Goal: Contribute content: Add original content to the website for others to see

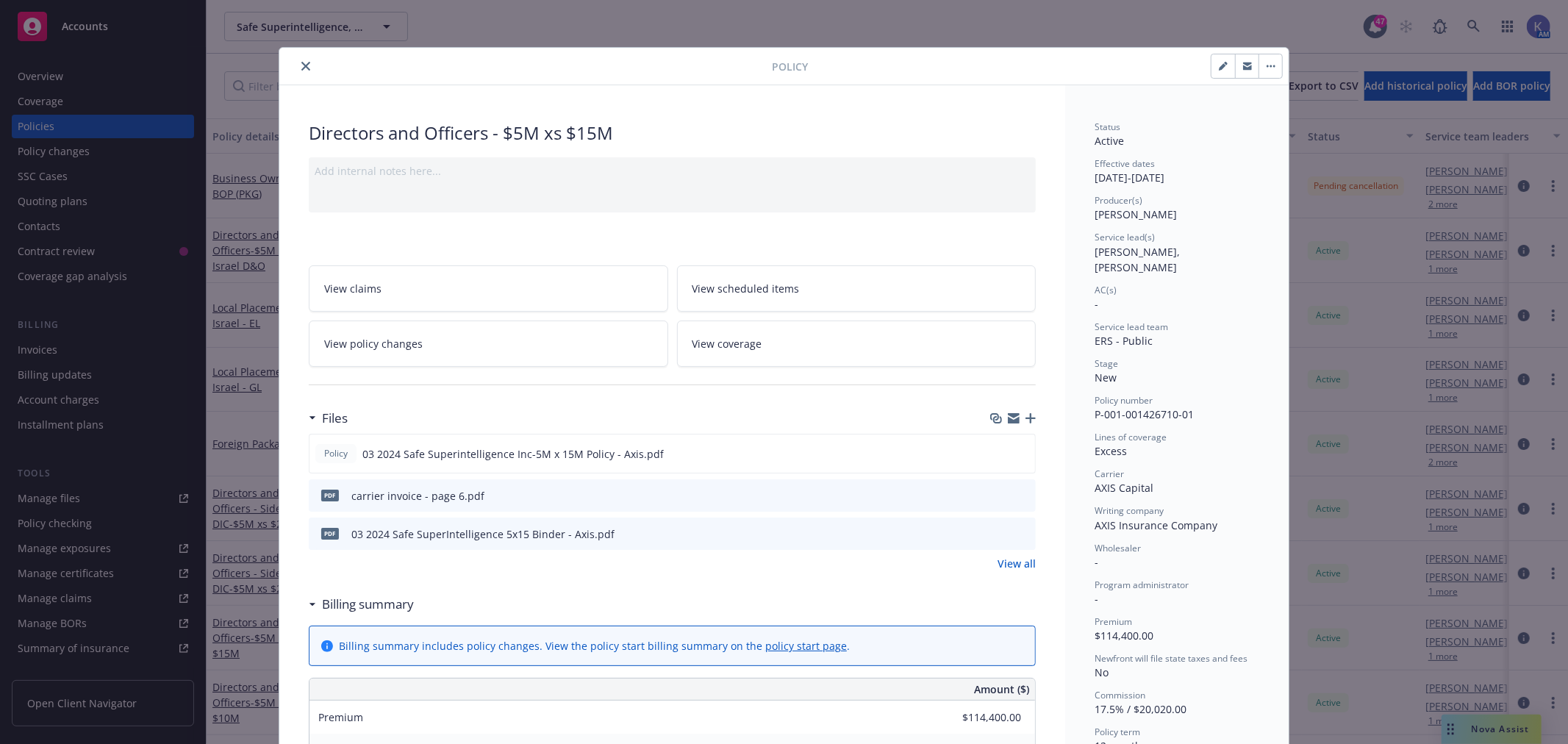
click at [301, 70] on icon "close" at bounding box center [305, 66] width 9 height 9
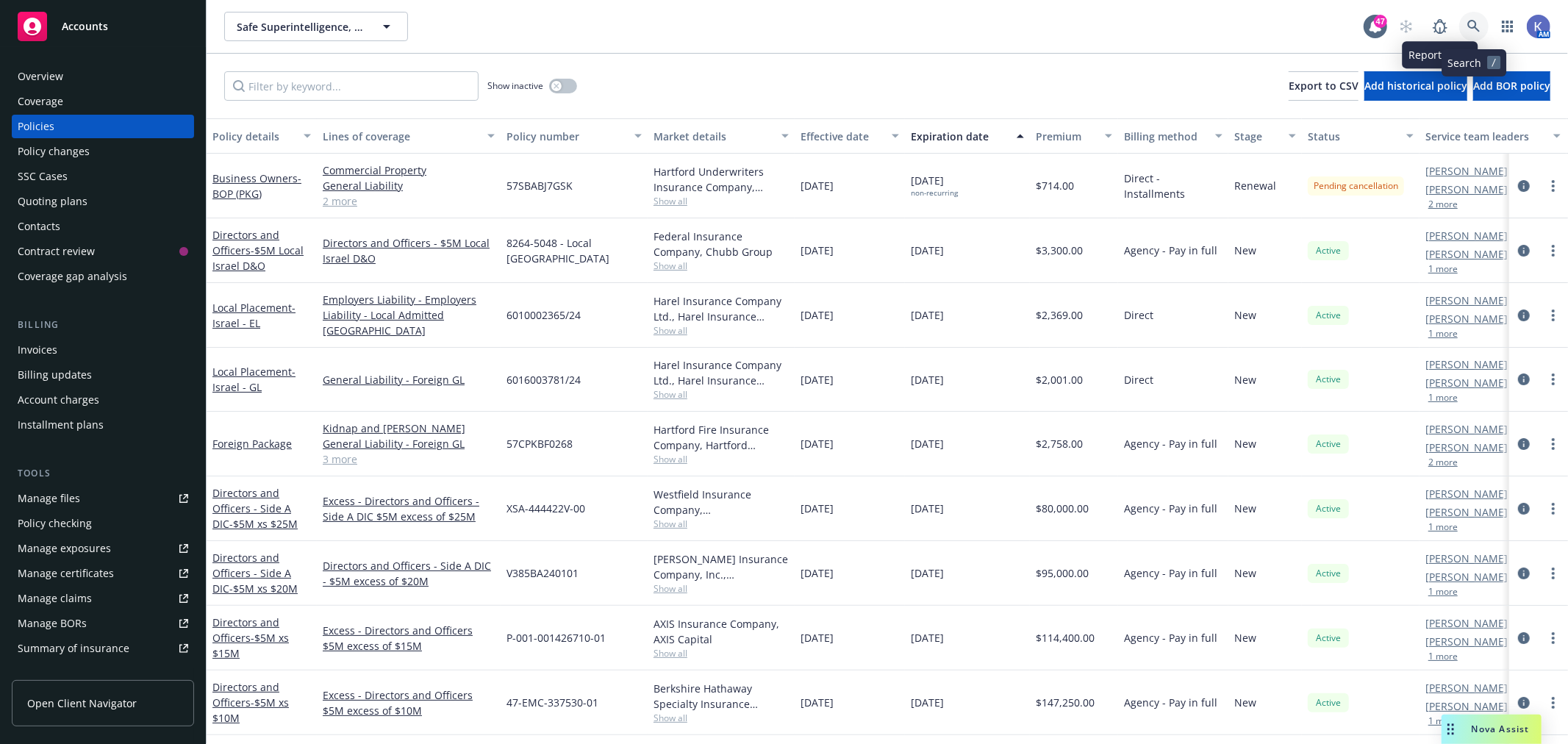
click at [1468, 25] on icon at bounding box center [1474, 26] width 13 height 13
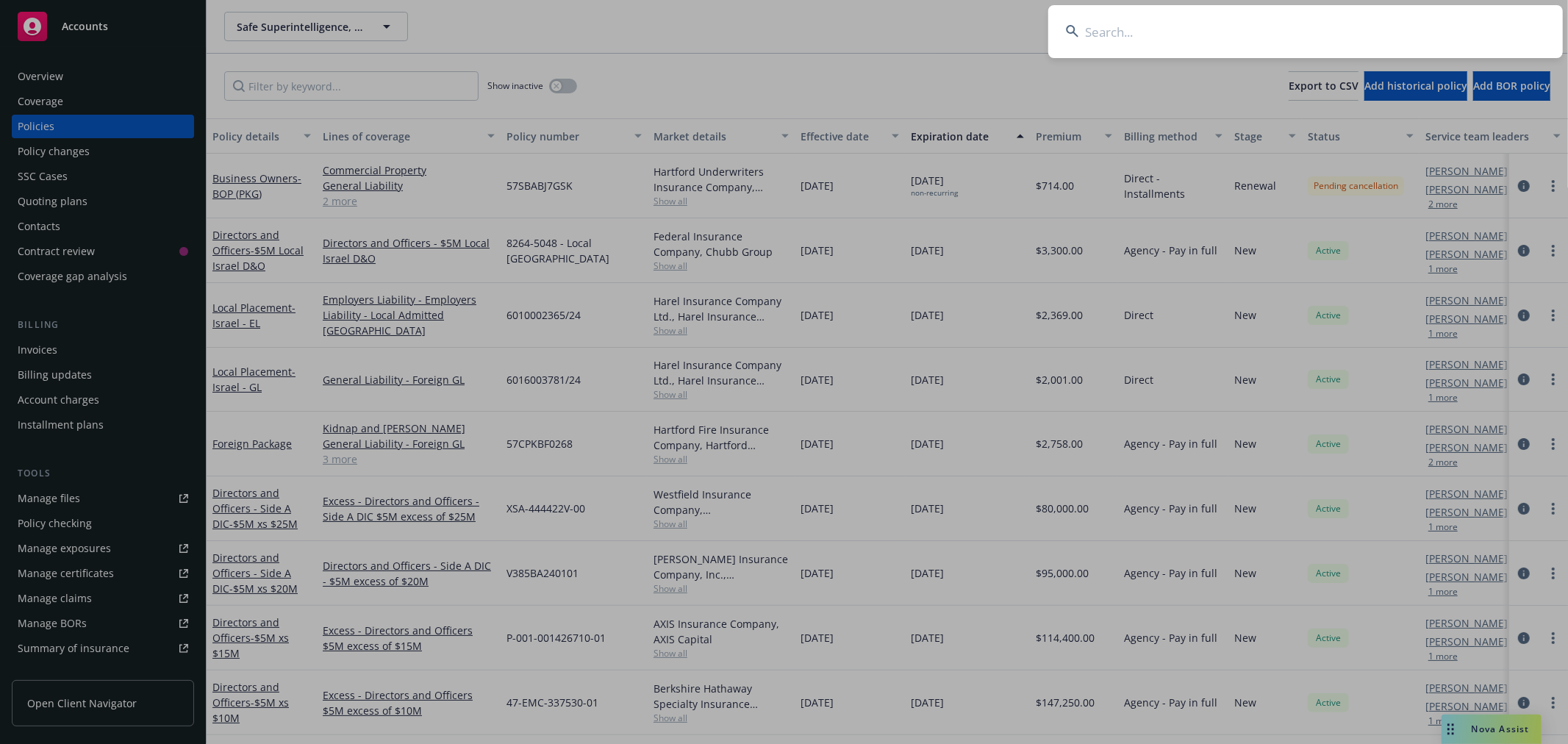
click at [1415, 30] on input at bounding box center [1306, 31] width 515 height 53
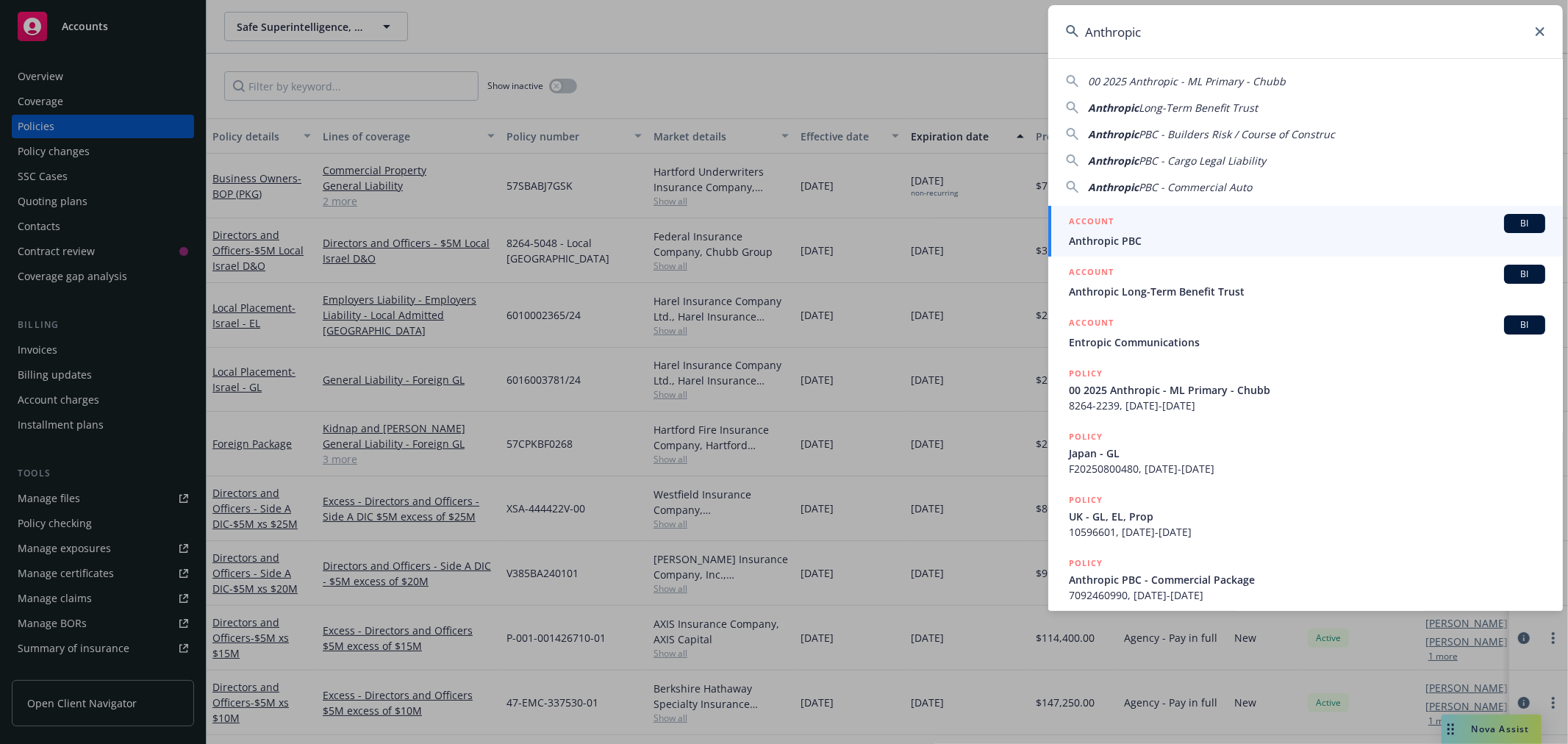
type input "Anthropic"
click at [1122, 248] on span "Anthropic PBC" at bounding box center [1307, 241] width 476 height 15
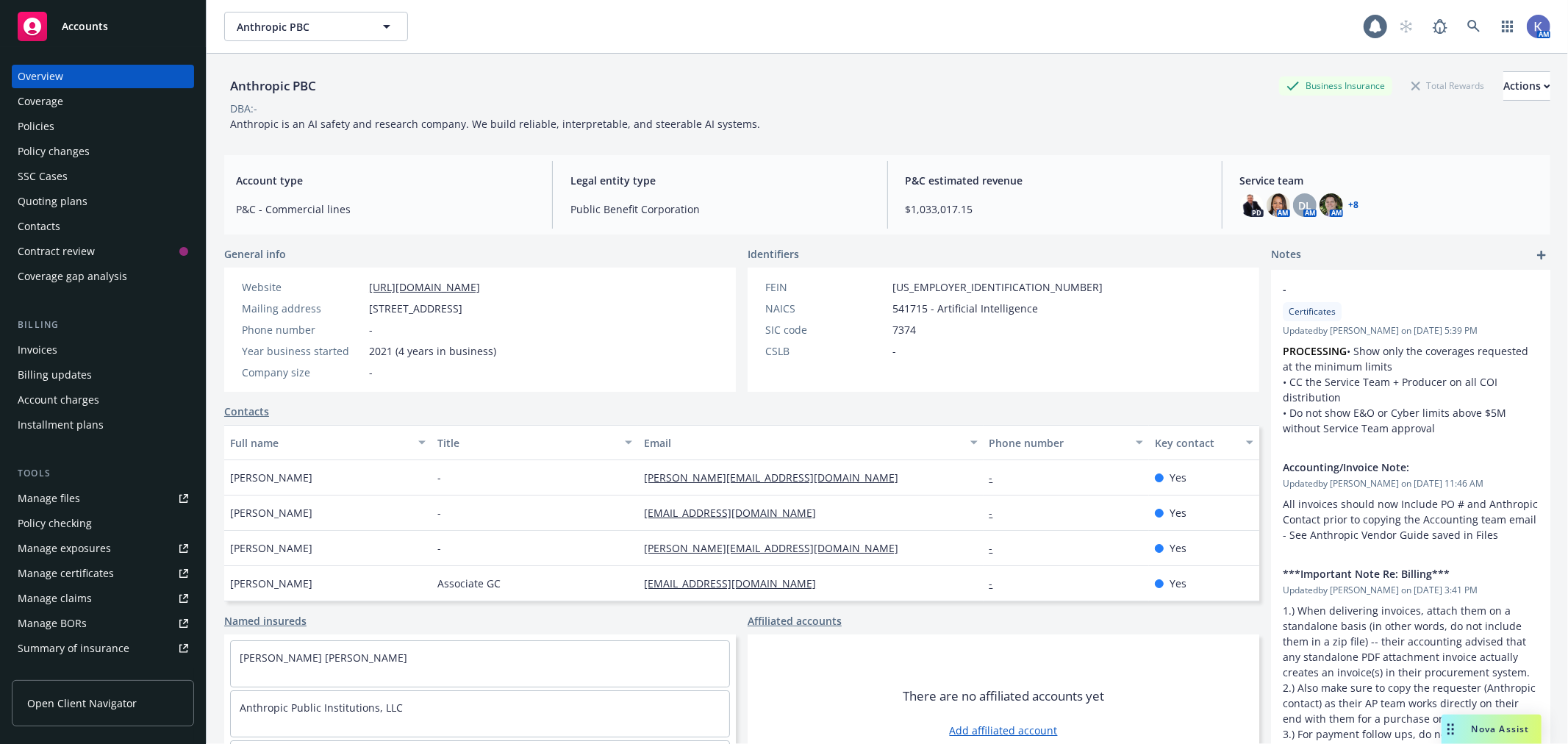
click at [85, 126] on div "Policies" at bounding box center [102, 125] width 170 height 23
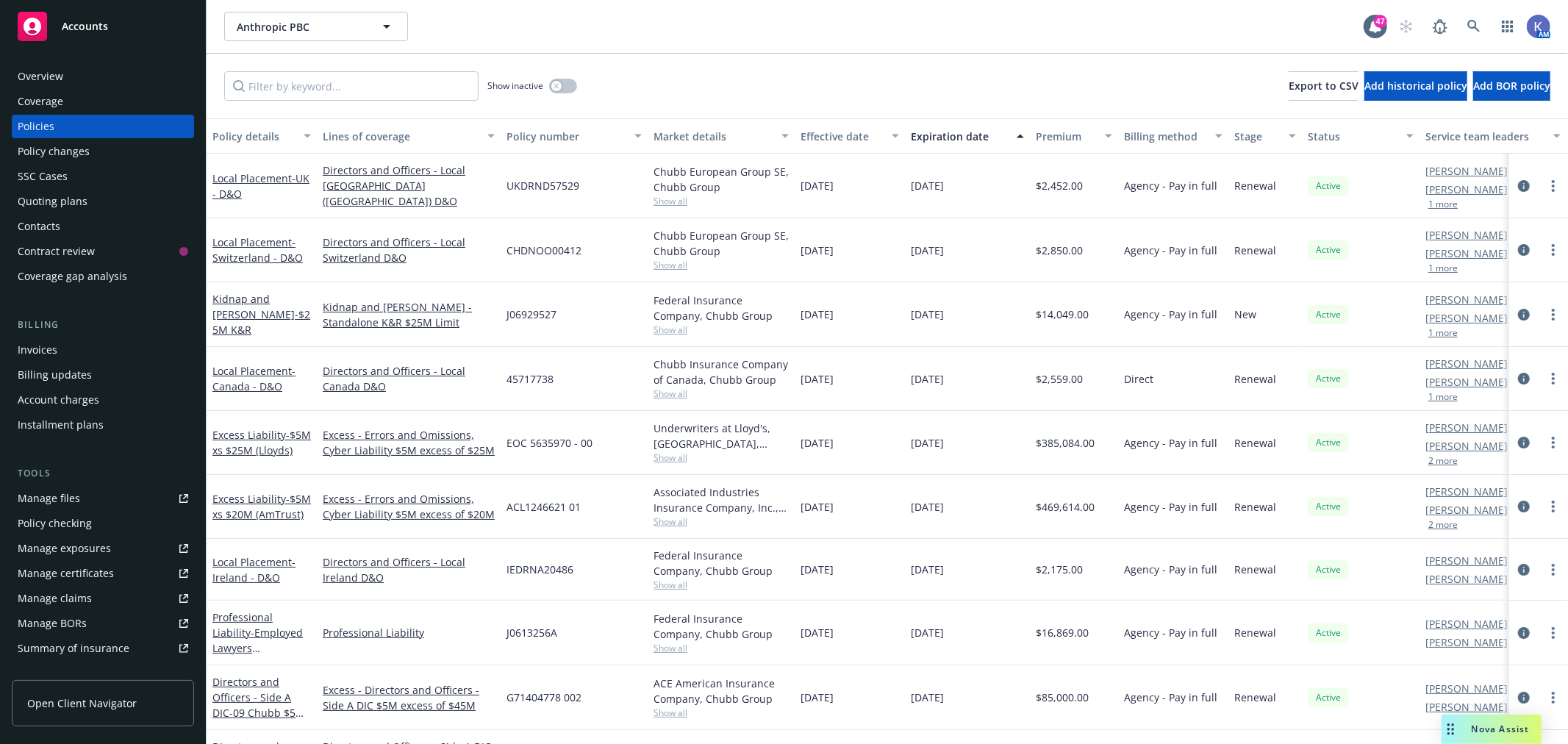
click at [818, 90] on div "Show inactive Export to CSV Add historical policy Add BOR policy" at bounding box center [886, 86] width 1361 height 65
click at [257, 173] on link "Local Placement - [GEOGRAPHIC_DATA] - D&O" at bounding box center [261, 185] width 97 height 30
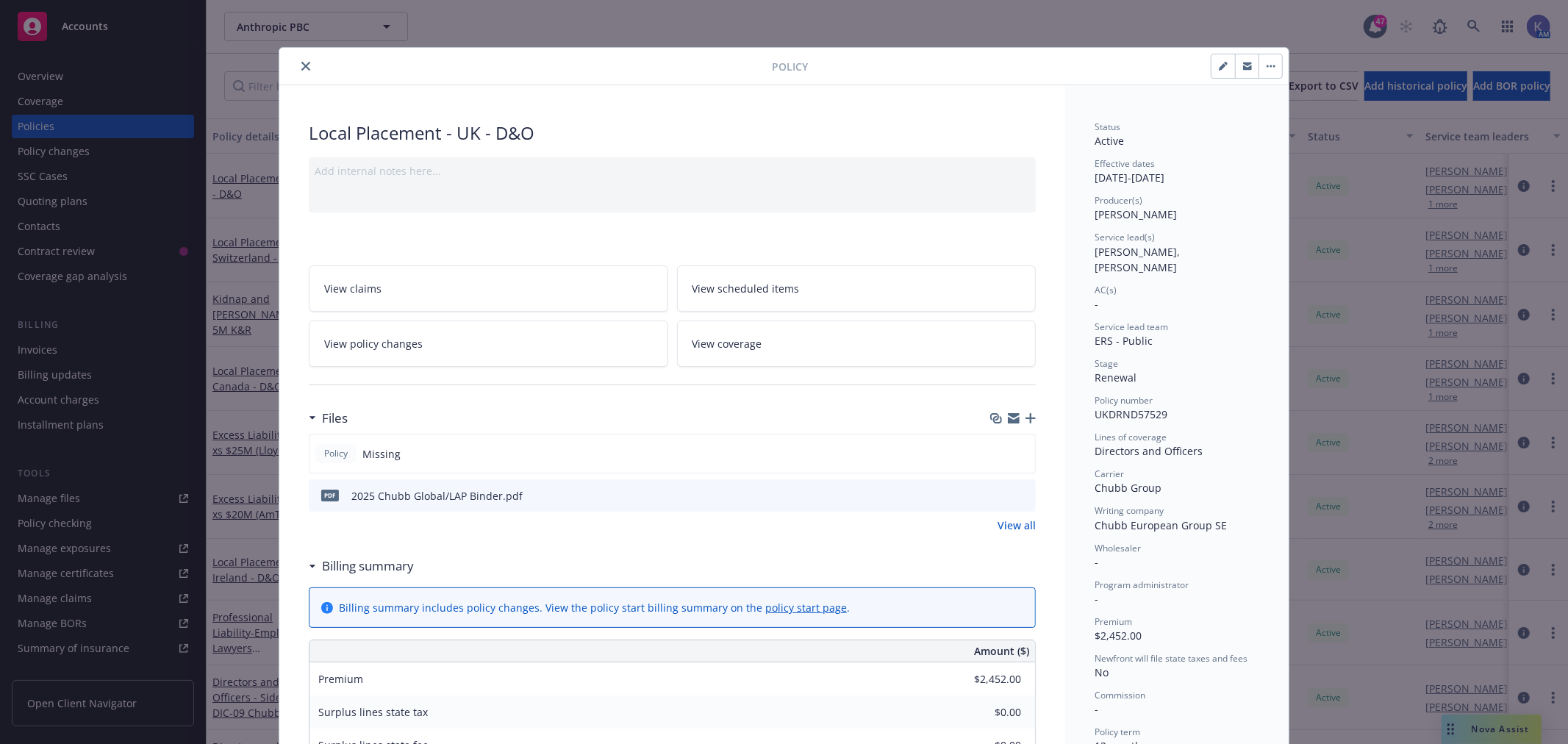
click at [1025, 417] on icon "button" at bounding box center [1030, 418] width 10 height 10
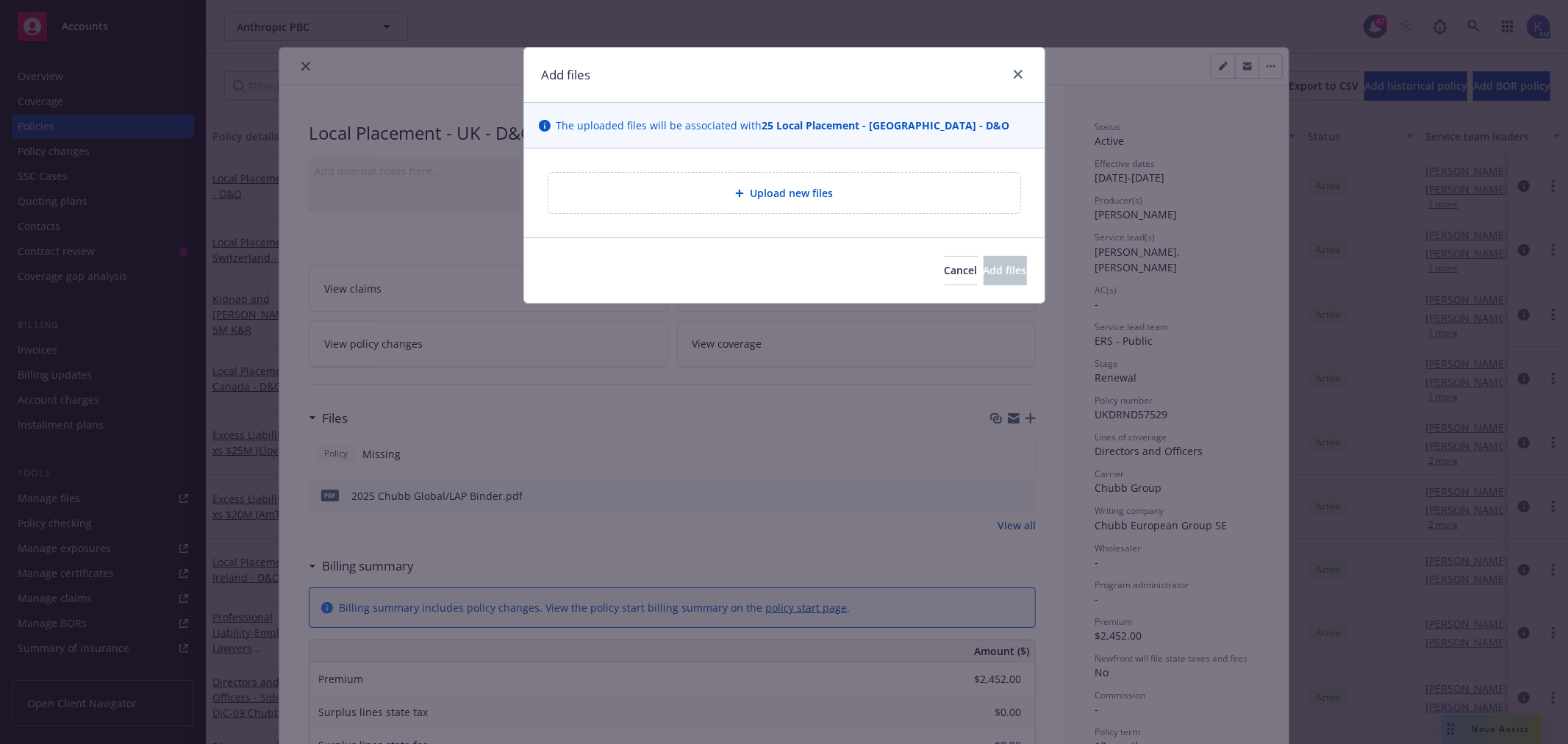
type textarea "x"
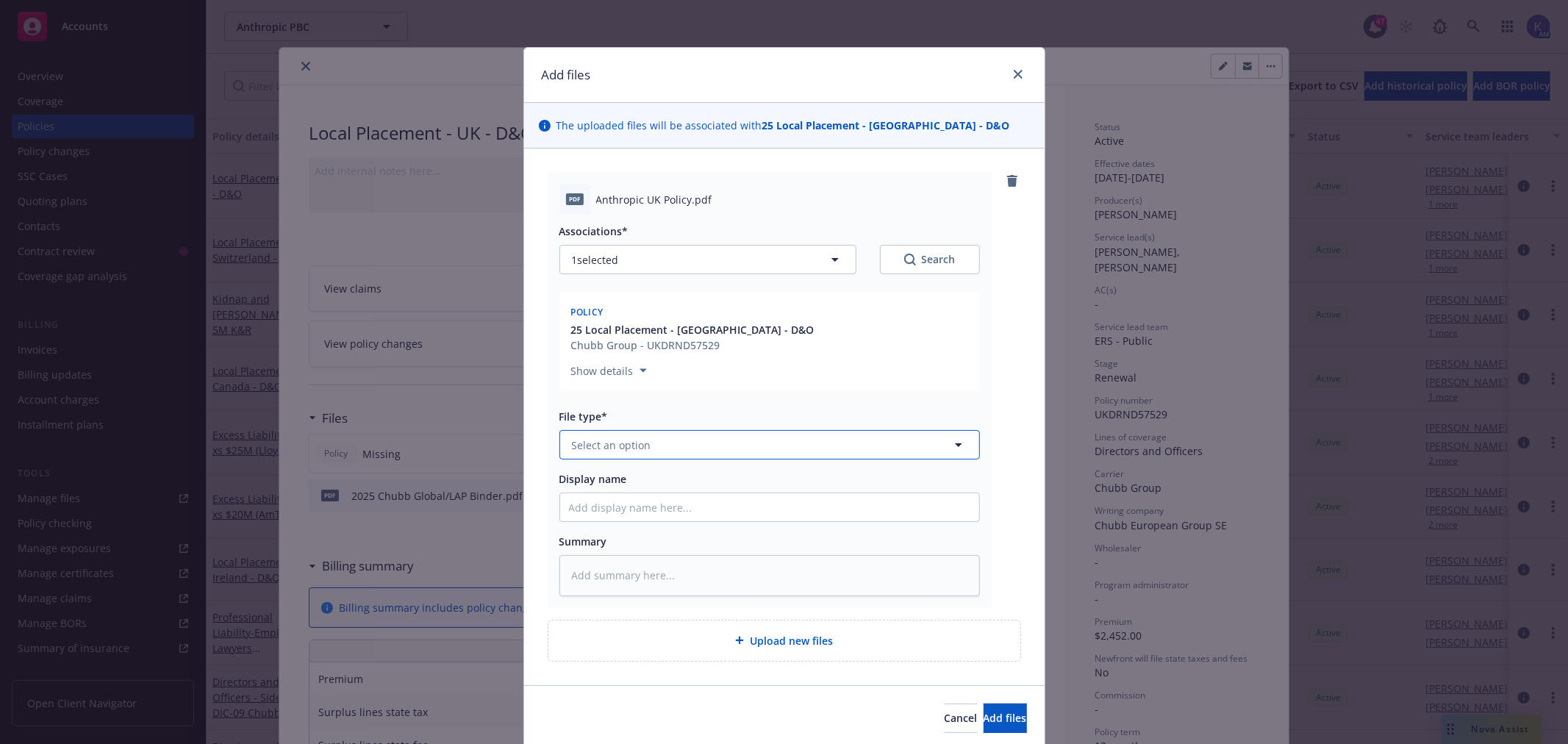
click at [600, 440] on span "Select an option" at bounding box center [611, 444] width 79 height 15
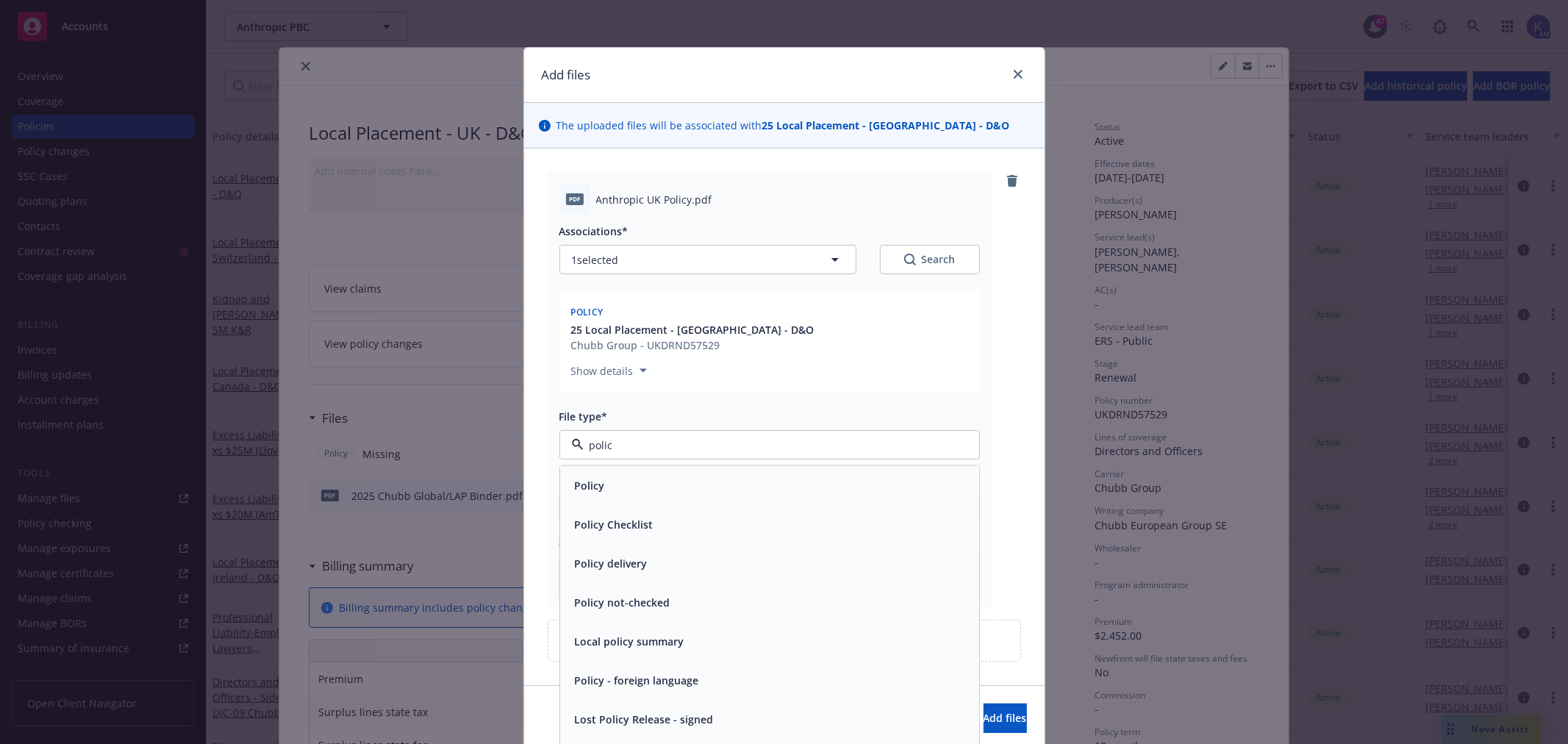
type input "policy"
click at [598, 471] on div "Policy" at bounding box center [770, 485] width 419 height 39
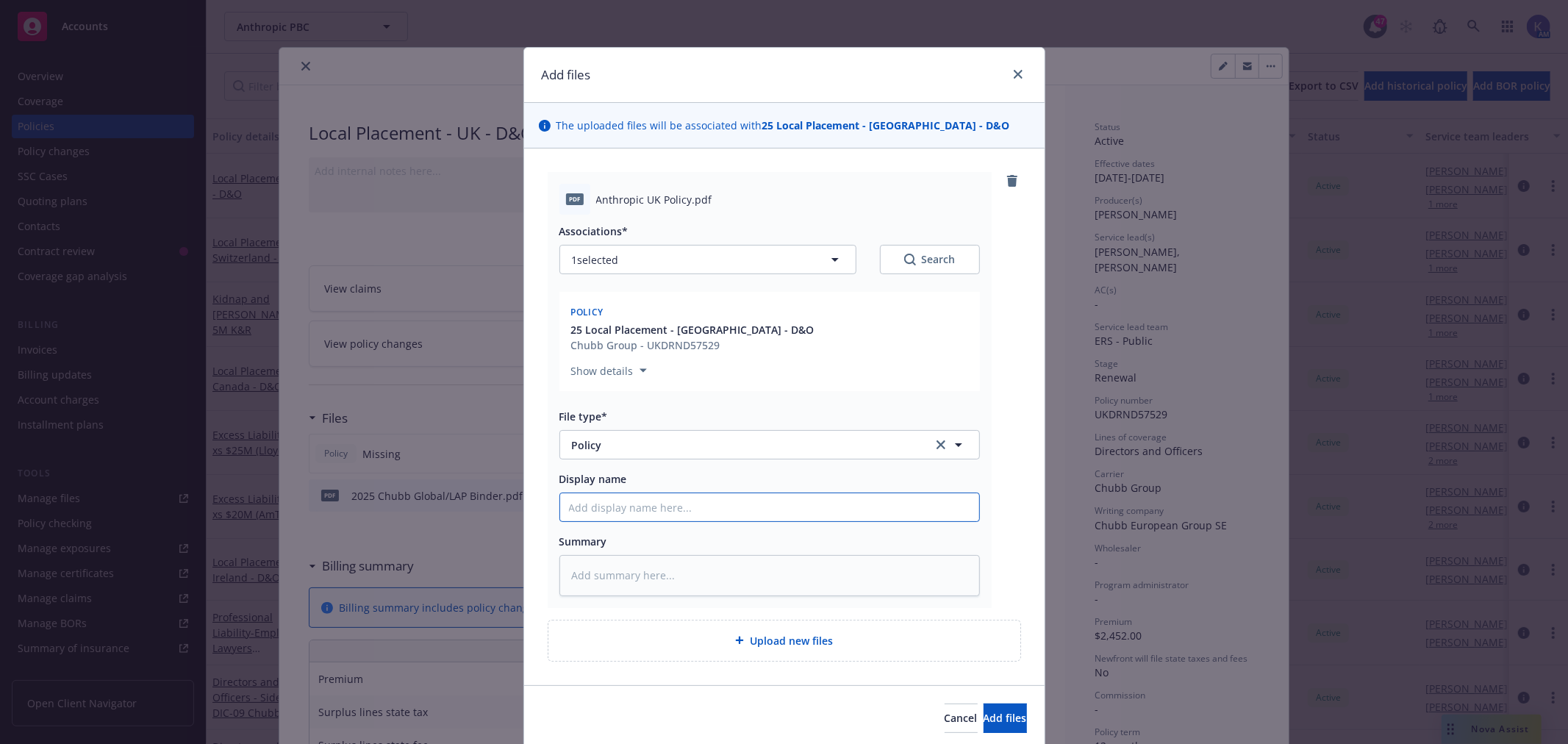
click at [603, 508] on input "Display name" at bounding box center [770, 507] width 419 height 28
click at [984, 713] on span "Add files" at bounding box center [1005, 717] width 43 height 14
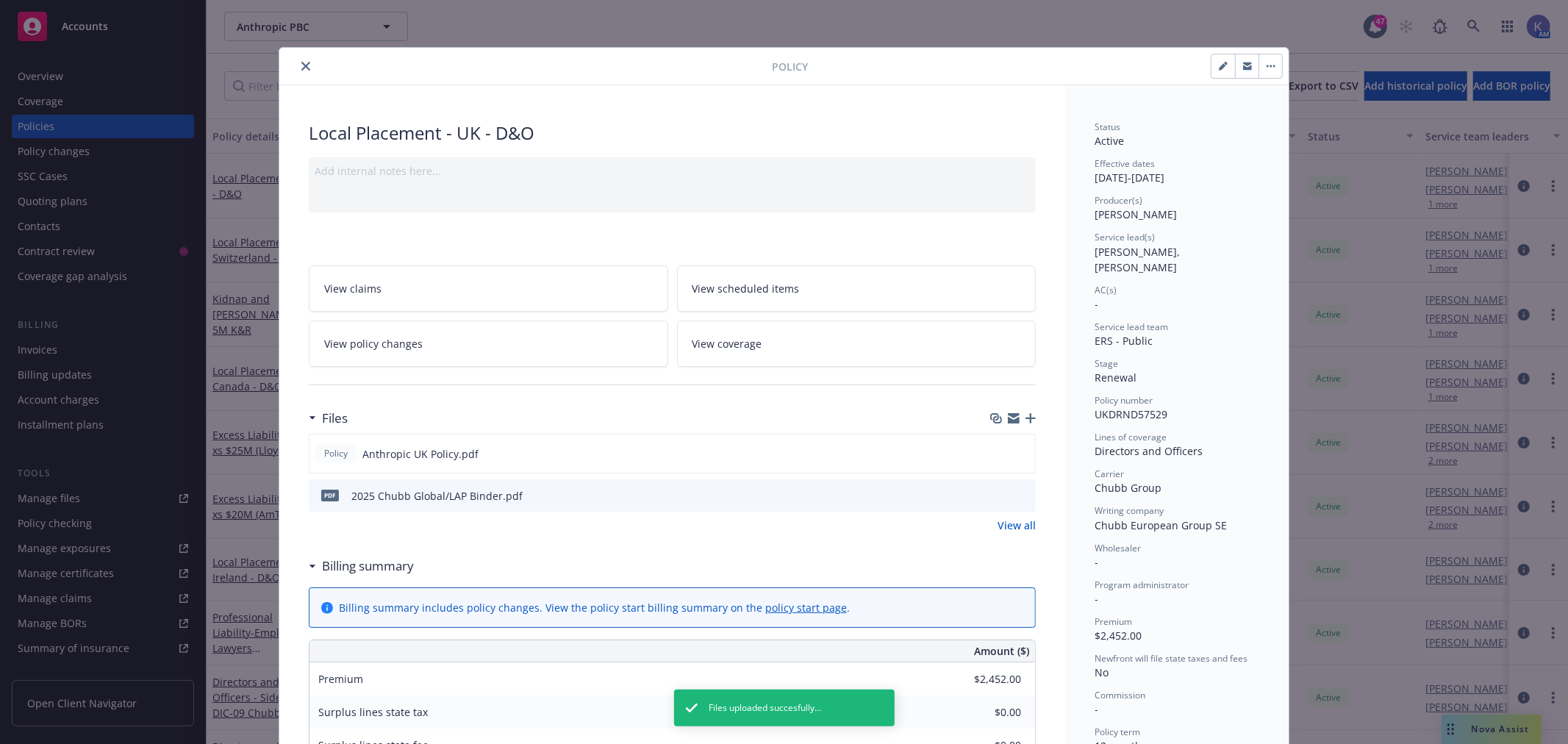
click at [1025, 416] on icon "button" at bounding box center [1030, 418] width 10 height 10
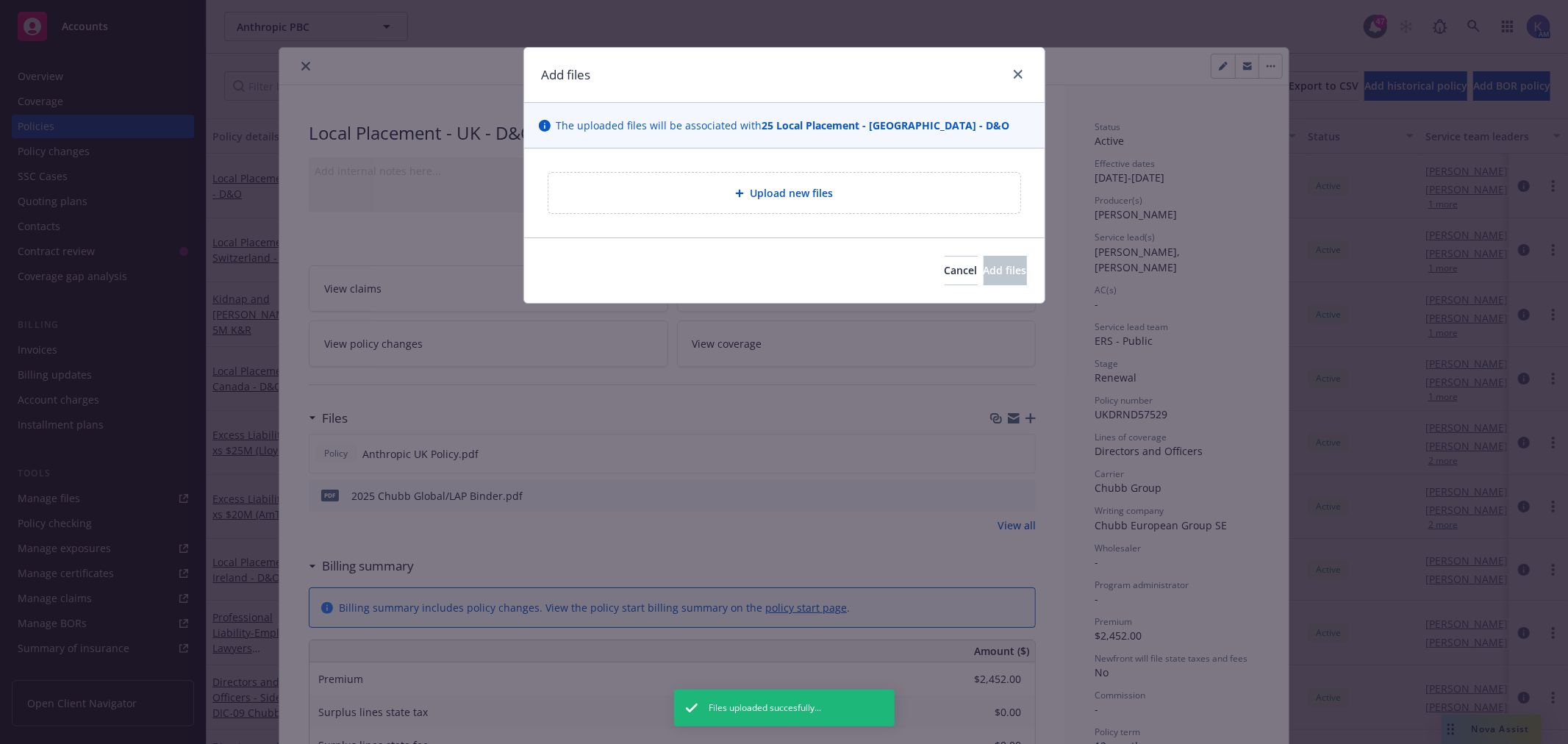
type textarea "x"
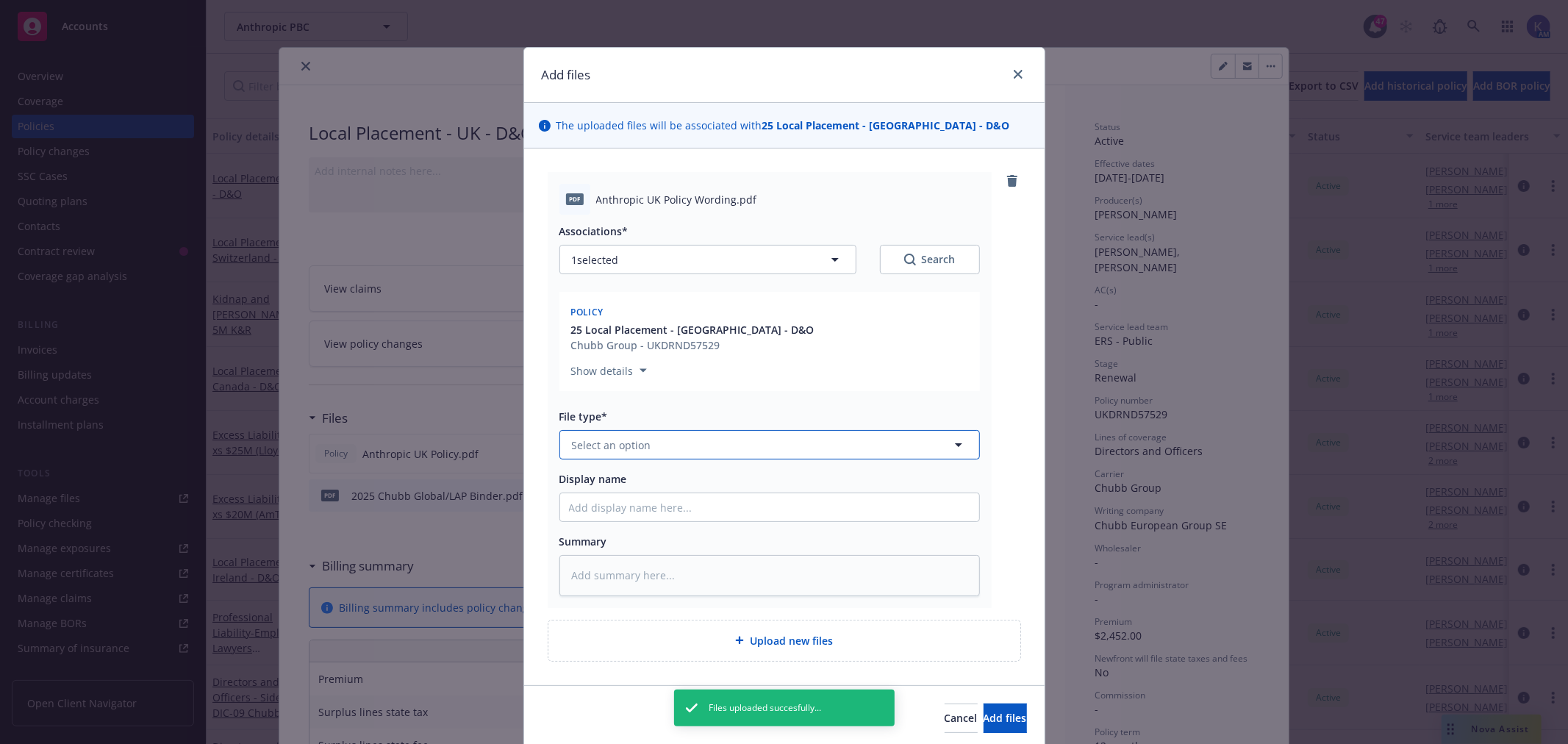
click at [650, 444] on button "Select an option" at bounding box center [770, 444] width 420 height 30
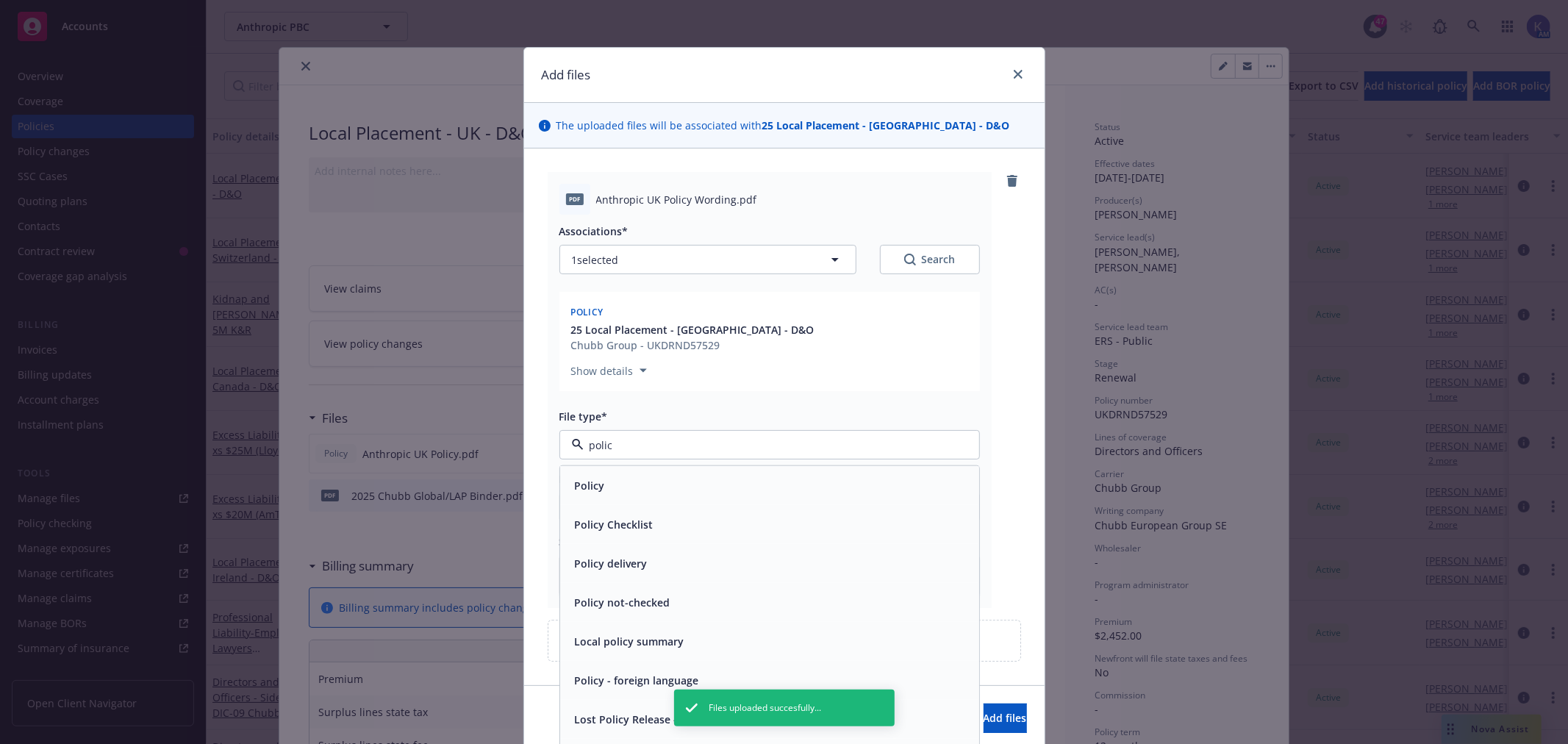
type input "policy"
click at [615, 482] on div "Policy" at bounding box center [770, 485] width 401 height 22
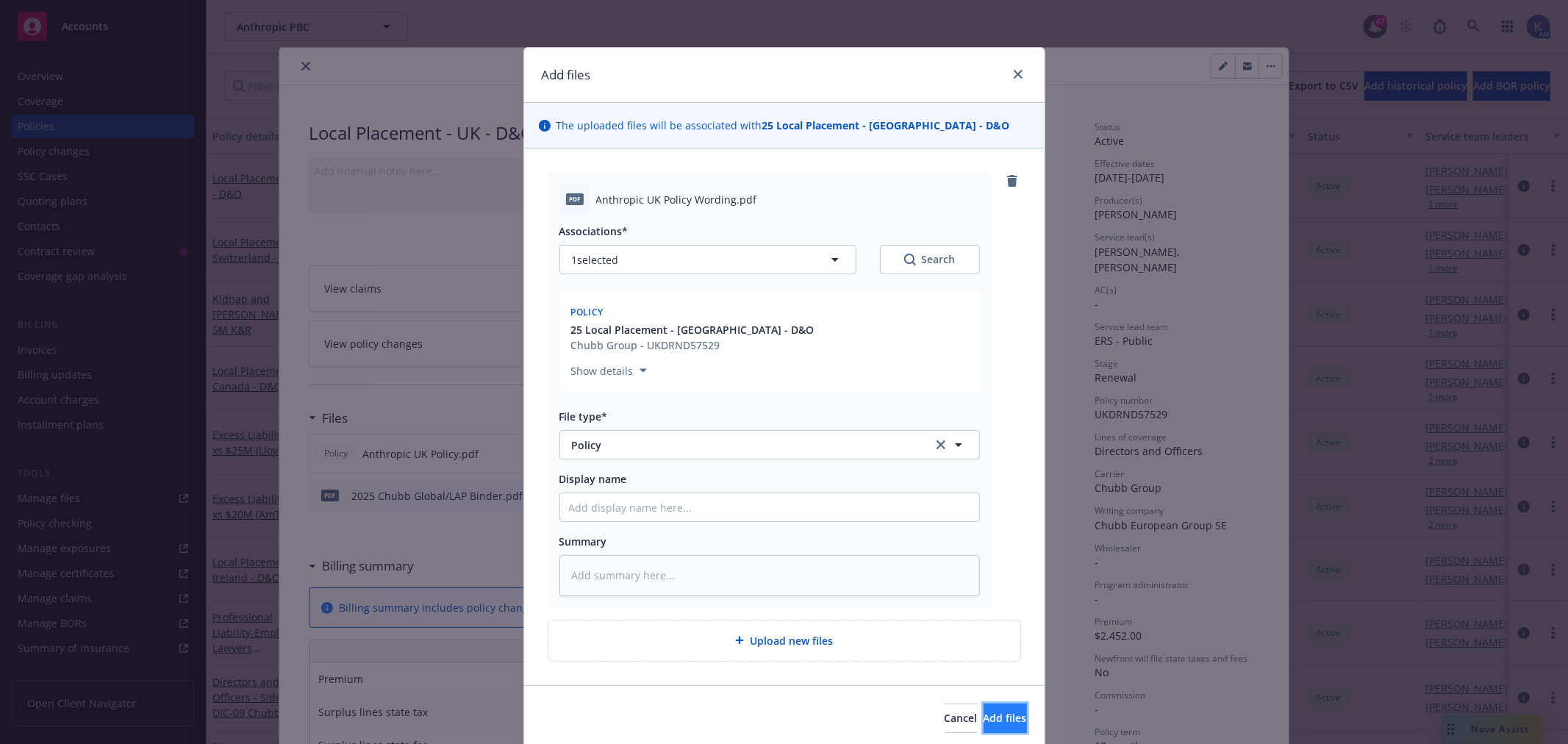
click at [984, 704] on button "Add files" at bounding box center [1005, 718] width 43 height 30
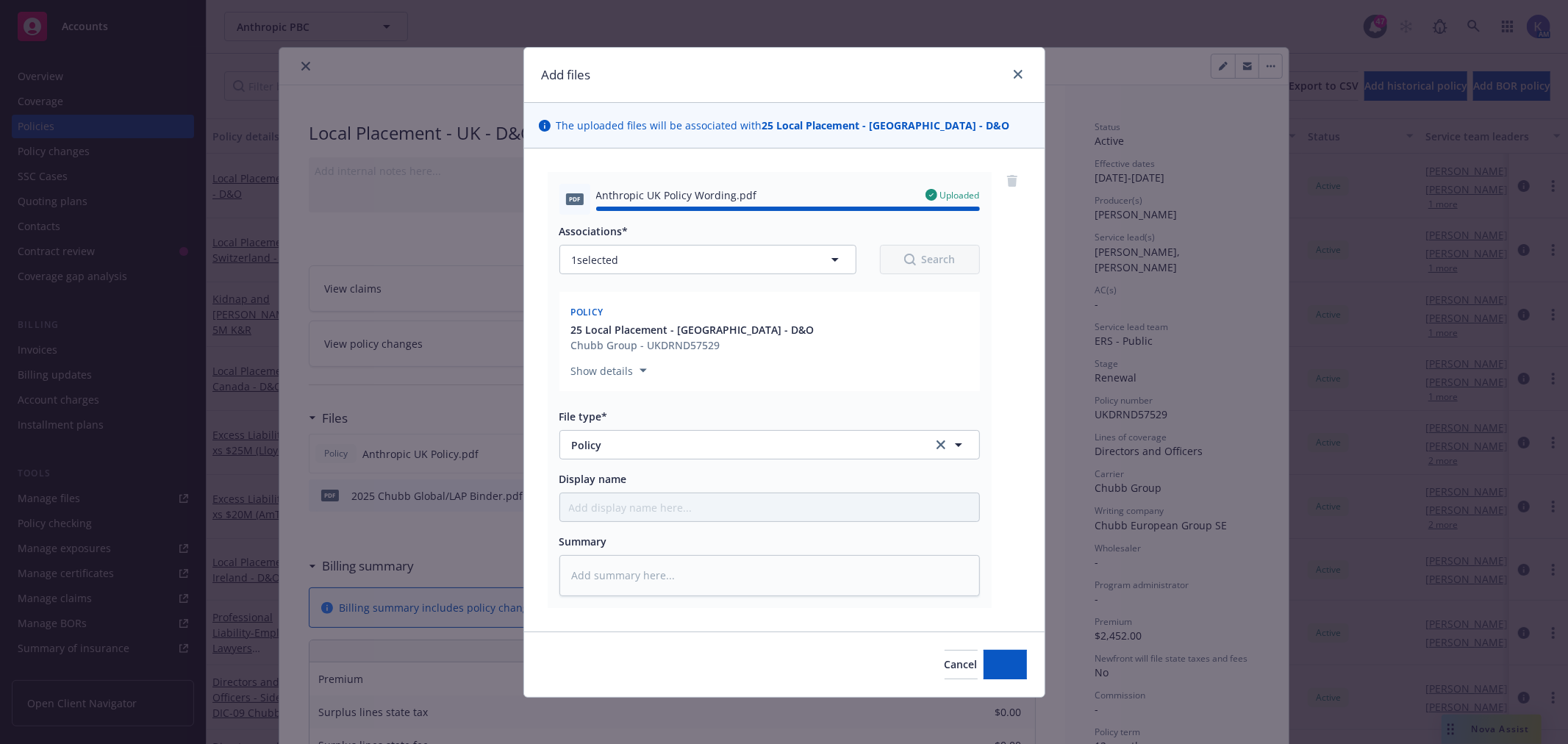
type textarea "x"
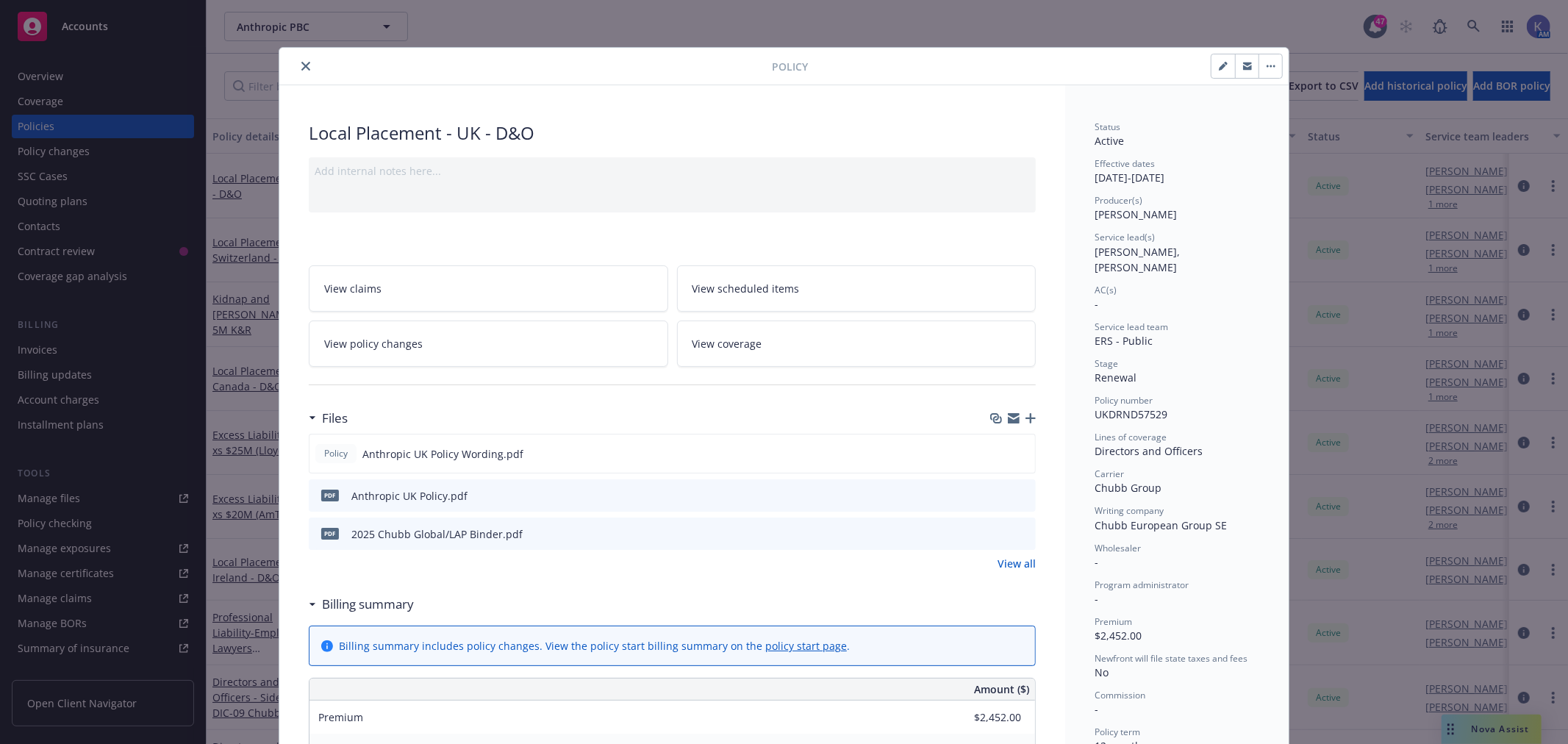
click at [297, 67] on button "close" at bounding box center [306, 66] width 18 height 18
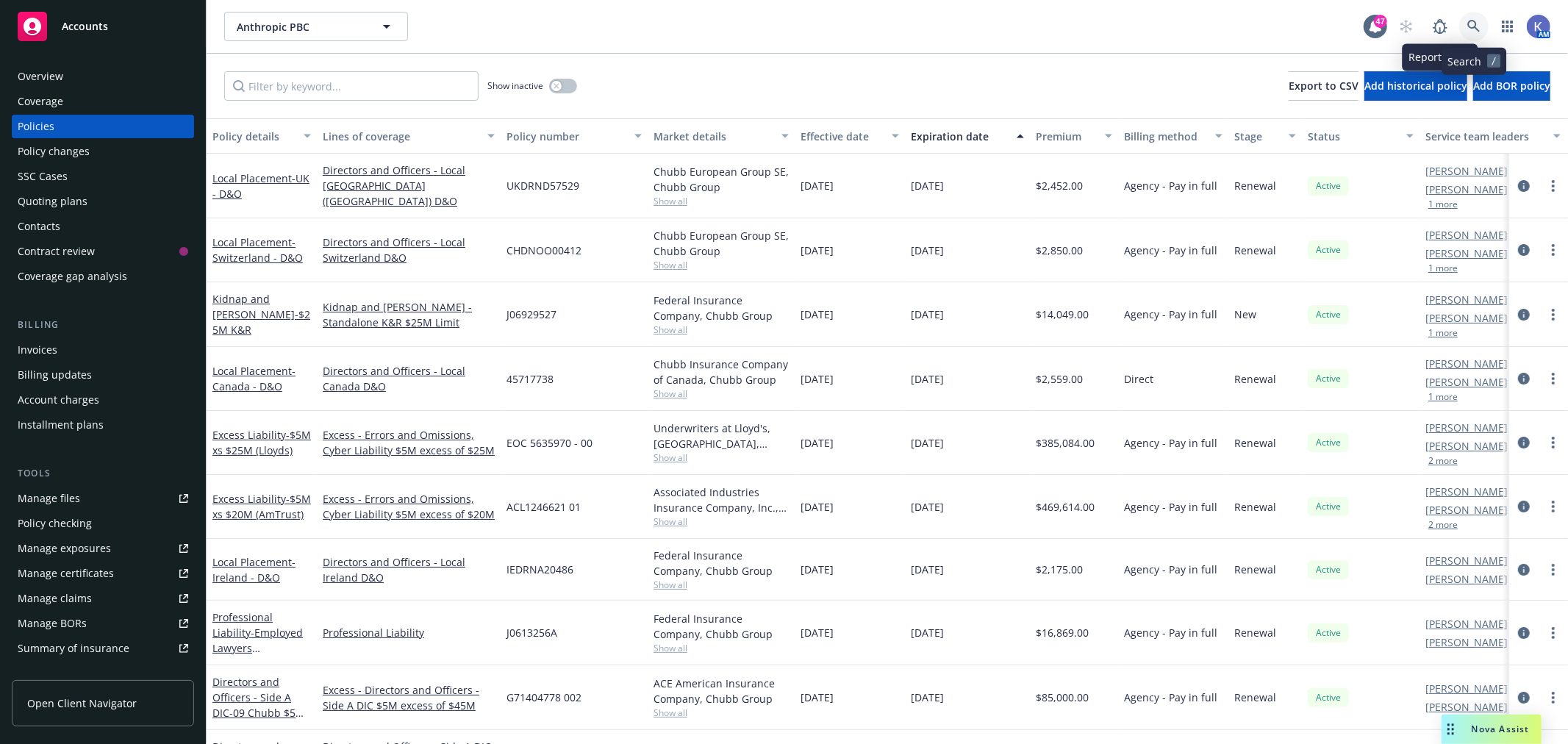
click at [1470, 22] on icon at bounding box center [1474, 26] width 13 height 13
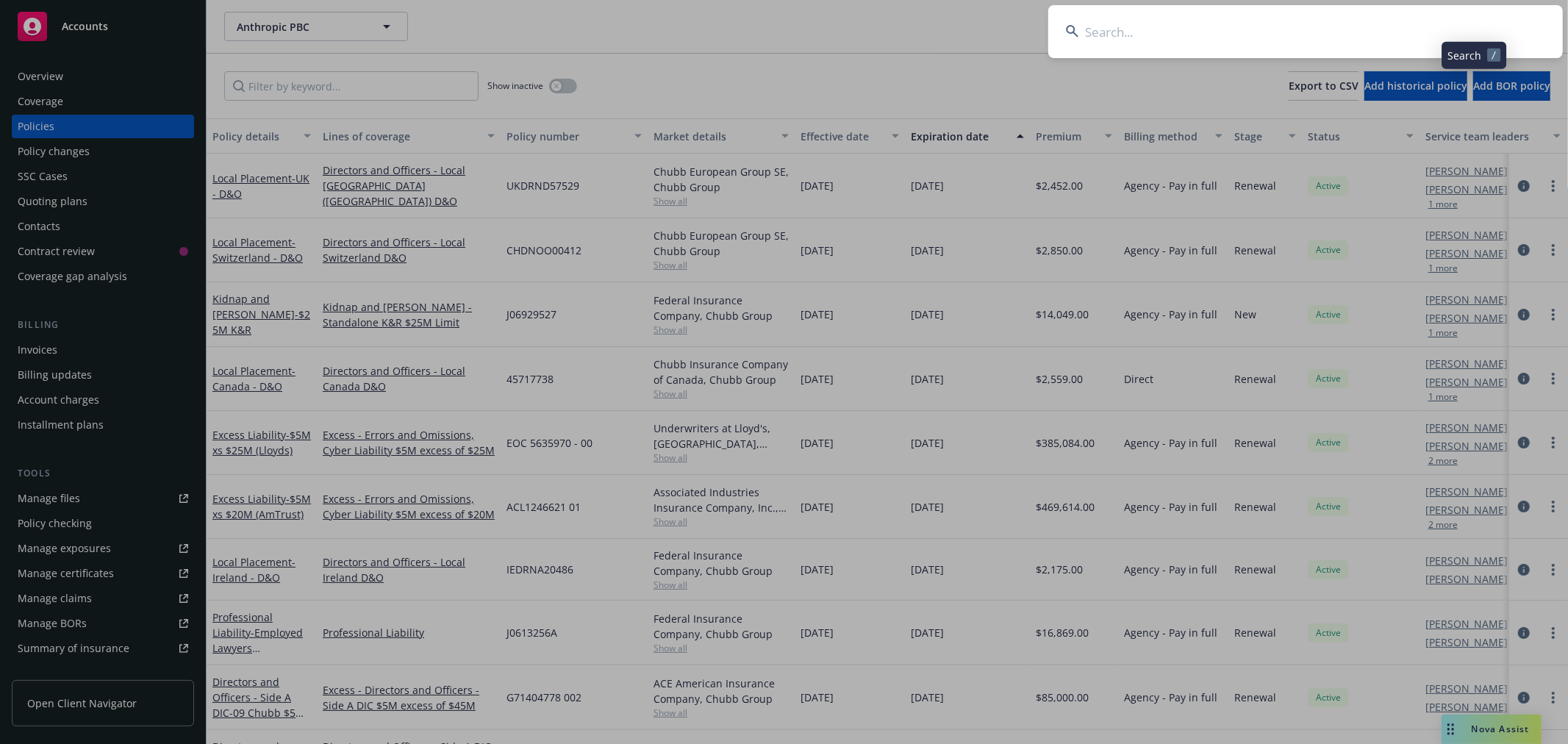
click at [1376, 26] on input at bounding box center [1306, 31] width 515 height 53
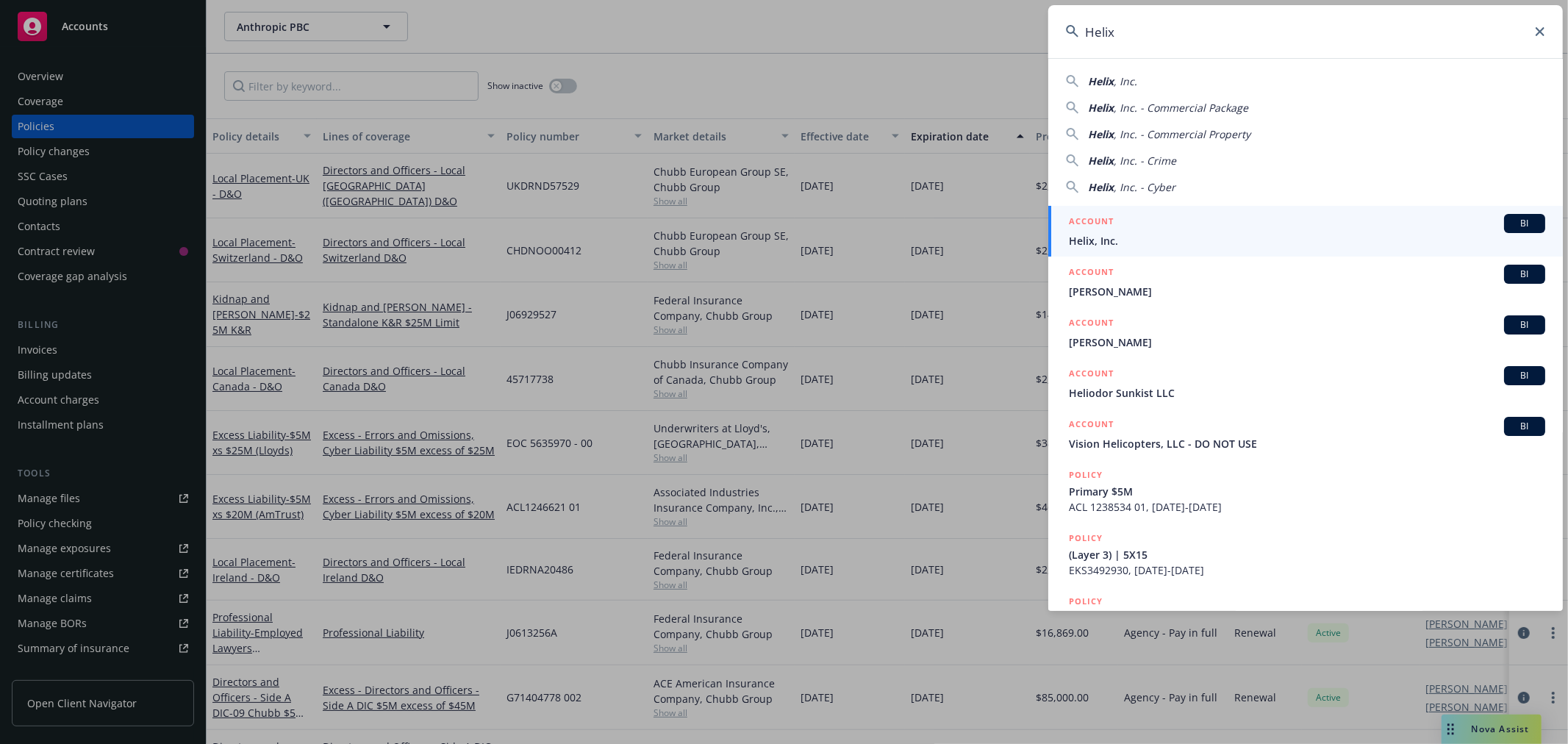
type input "Helix"
click at [1104, 241] on span "Helix, Inc." at bounding box center [1307, 241] width 476 height 15
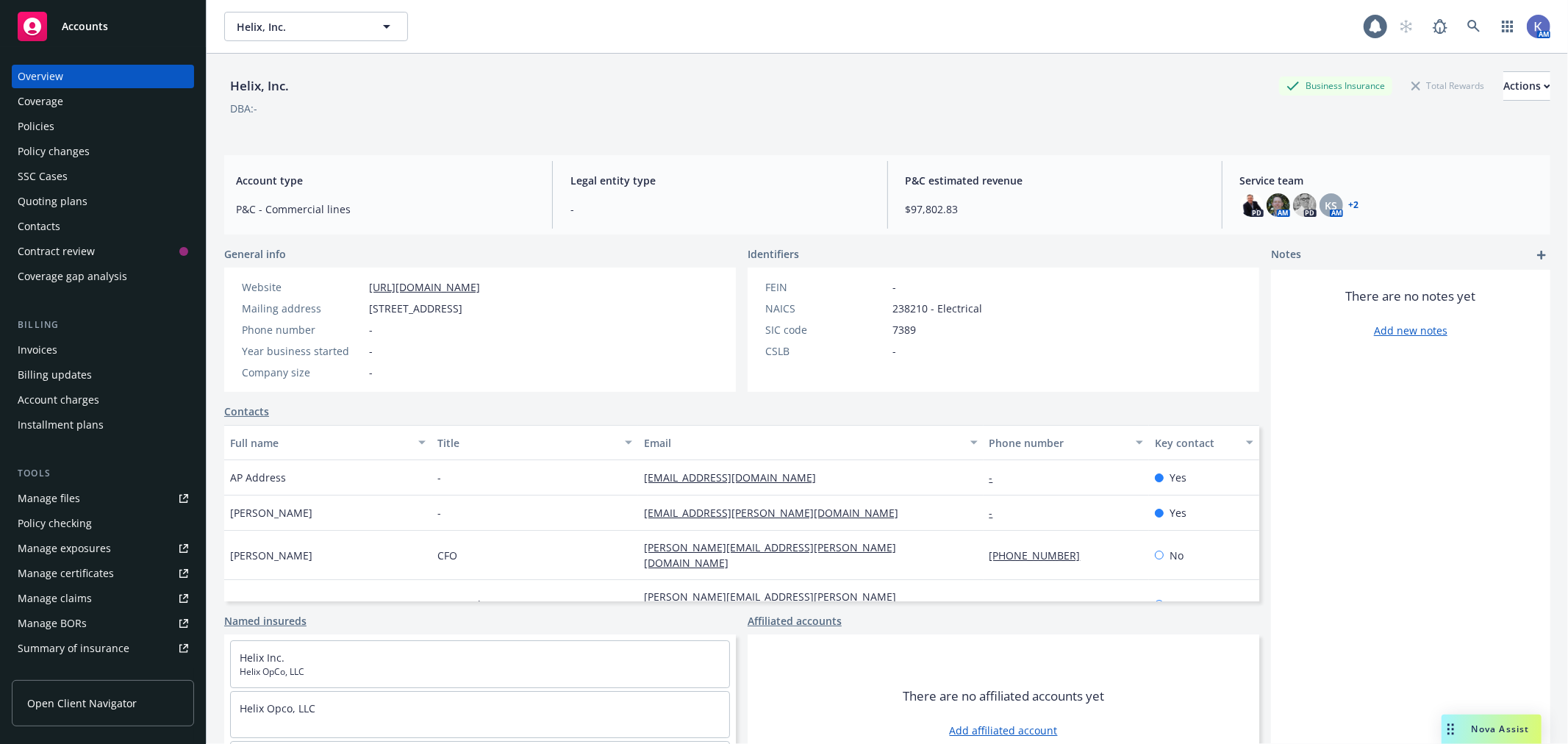
click at [56, 123] on div "Policies" at bounding box center [102, 125] width 170 height 23
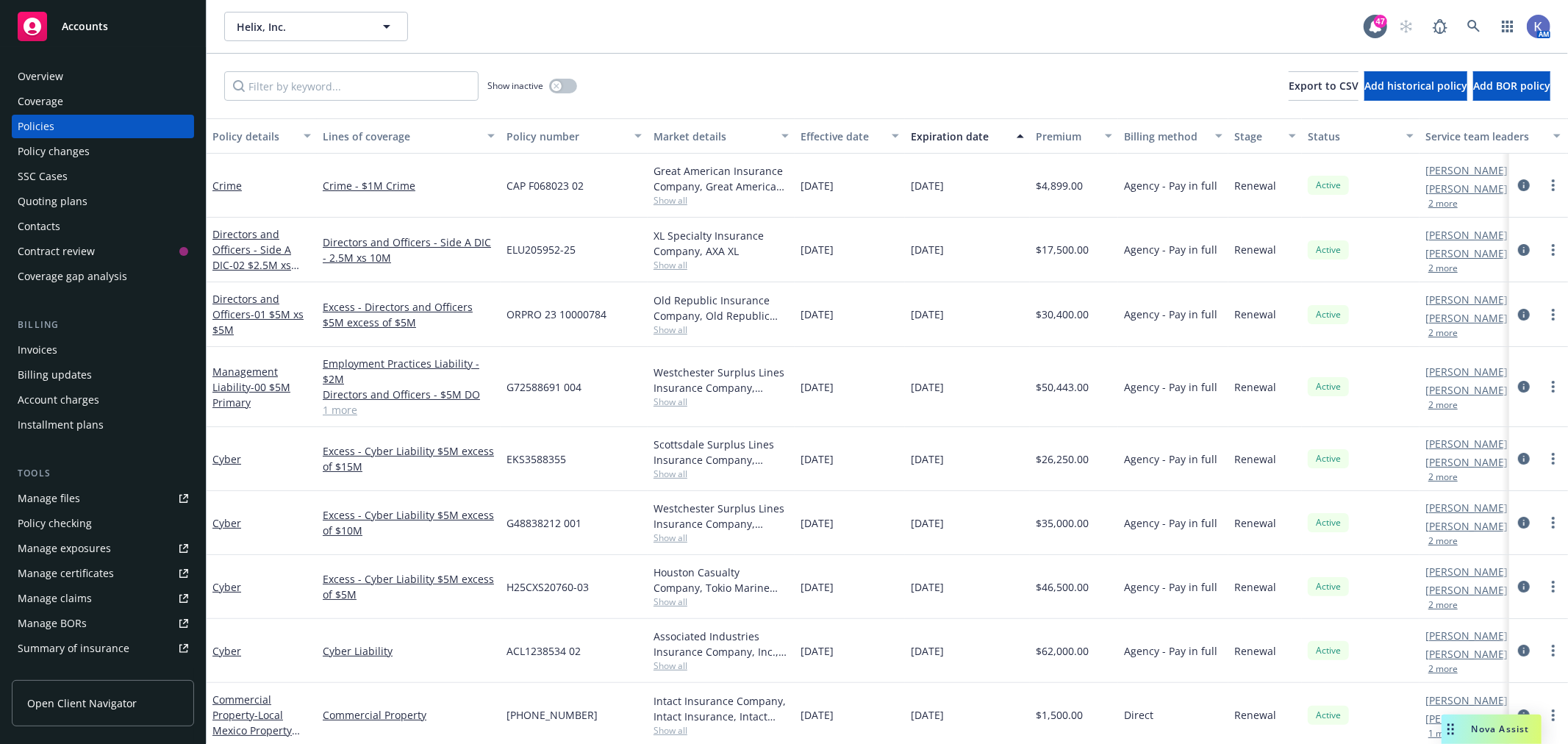
click at [342, 408] on link "1 more" at bounding box center [408, 409] width 172 height 15
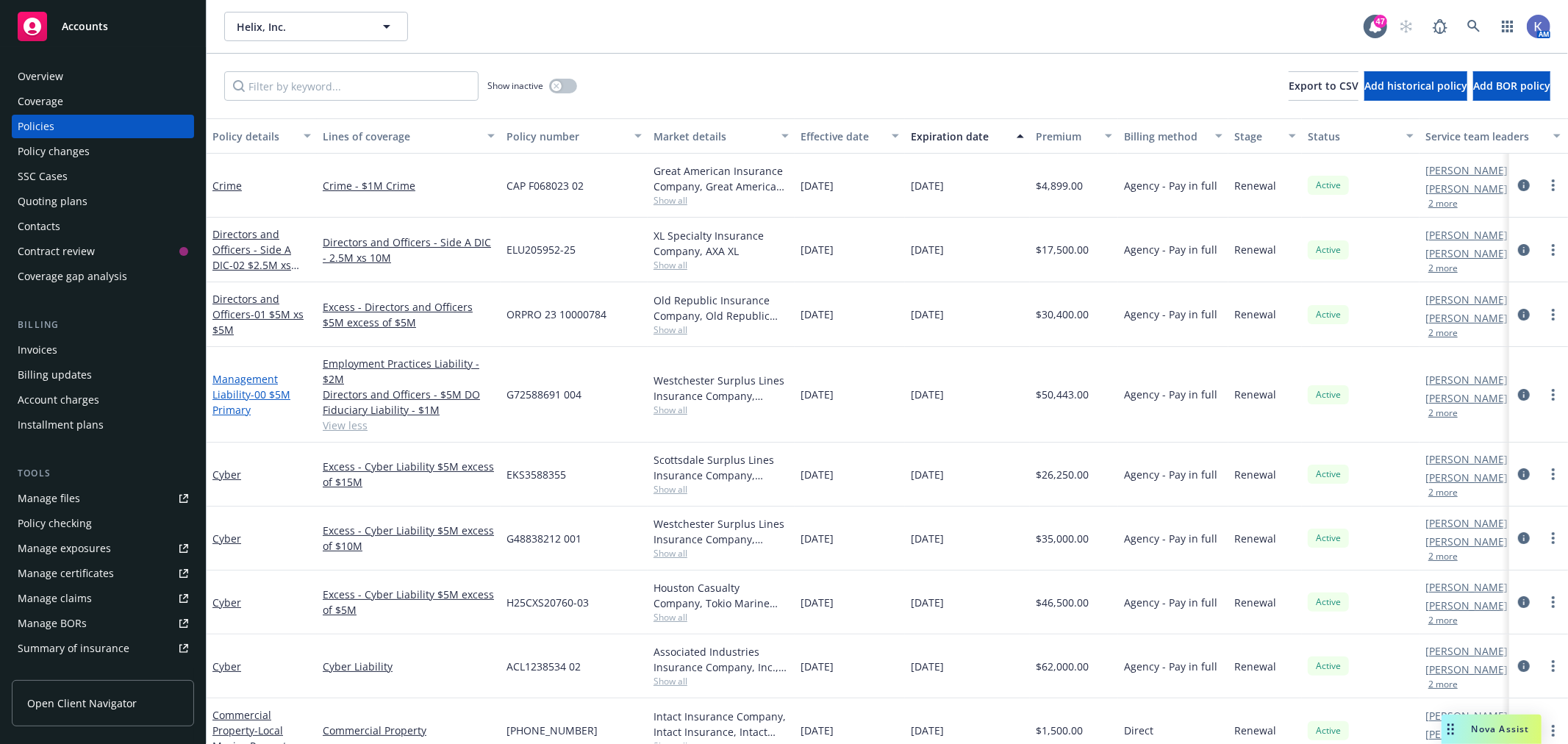
click at [249, 389] on span "- 00 $5M Primary" at bounding box center [251, 402] width 78 height 30
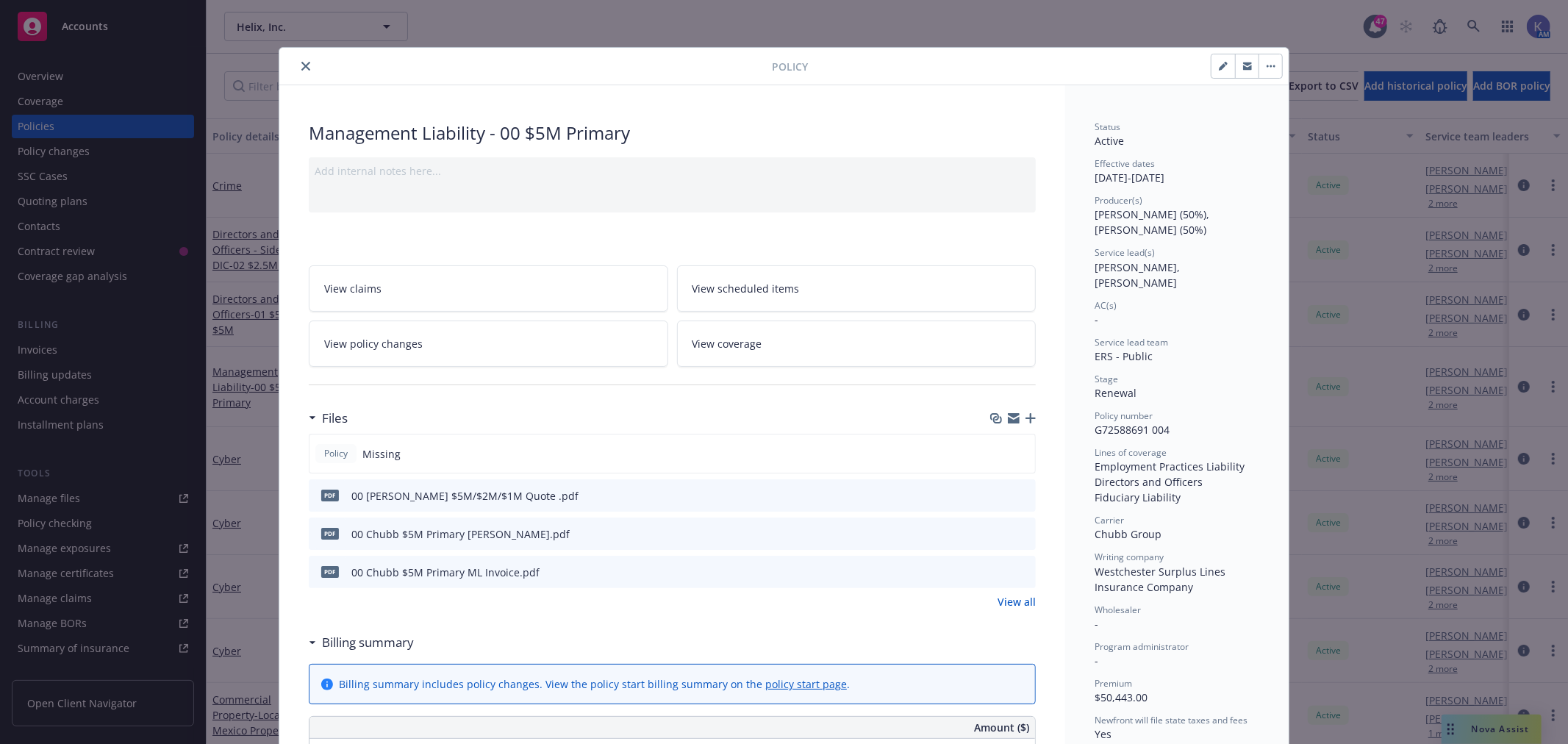
click at [1025, 416] on icon "button" at bounding box center [1030, 418] width 10 height 10
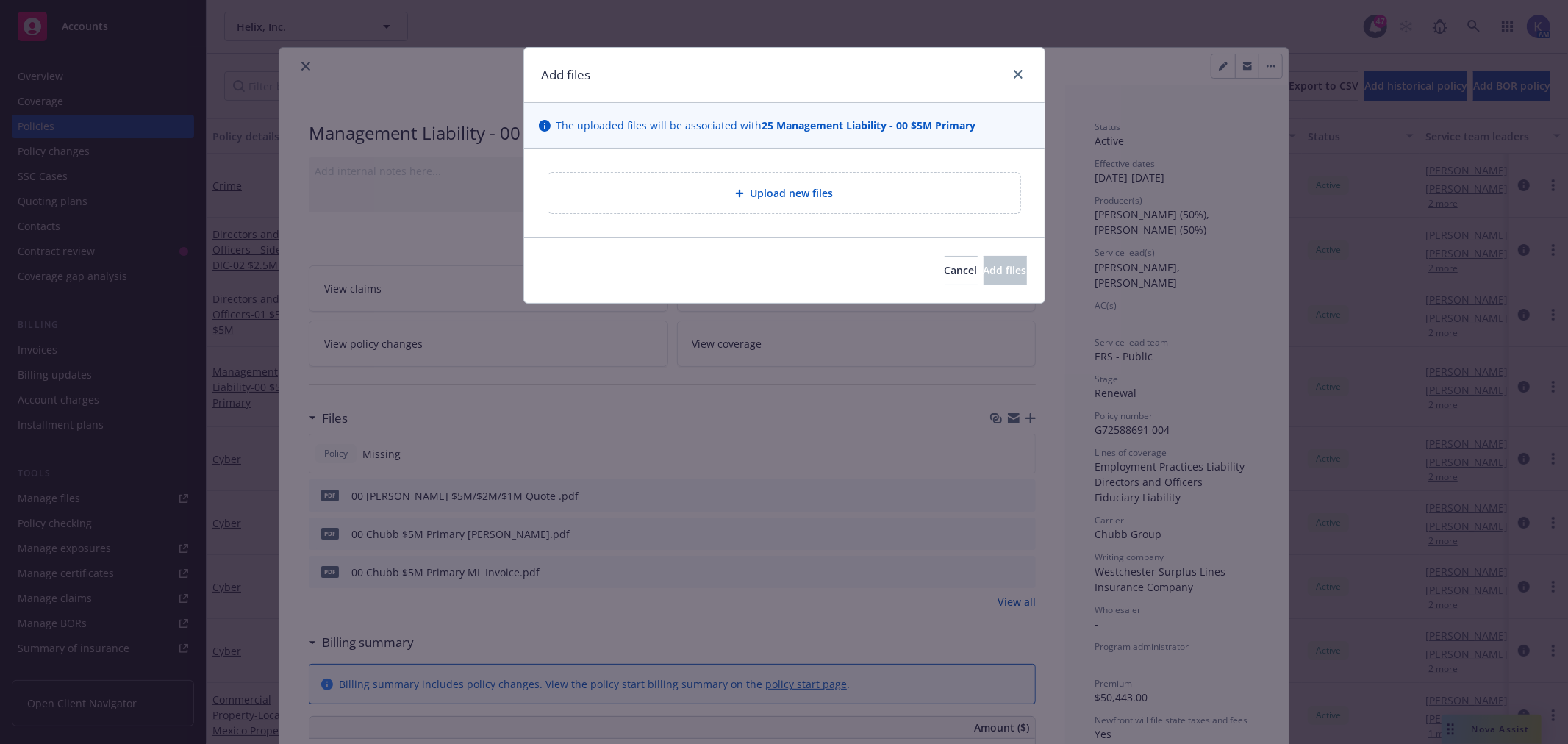
type textarea "x"
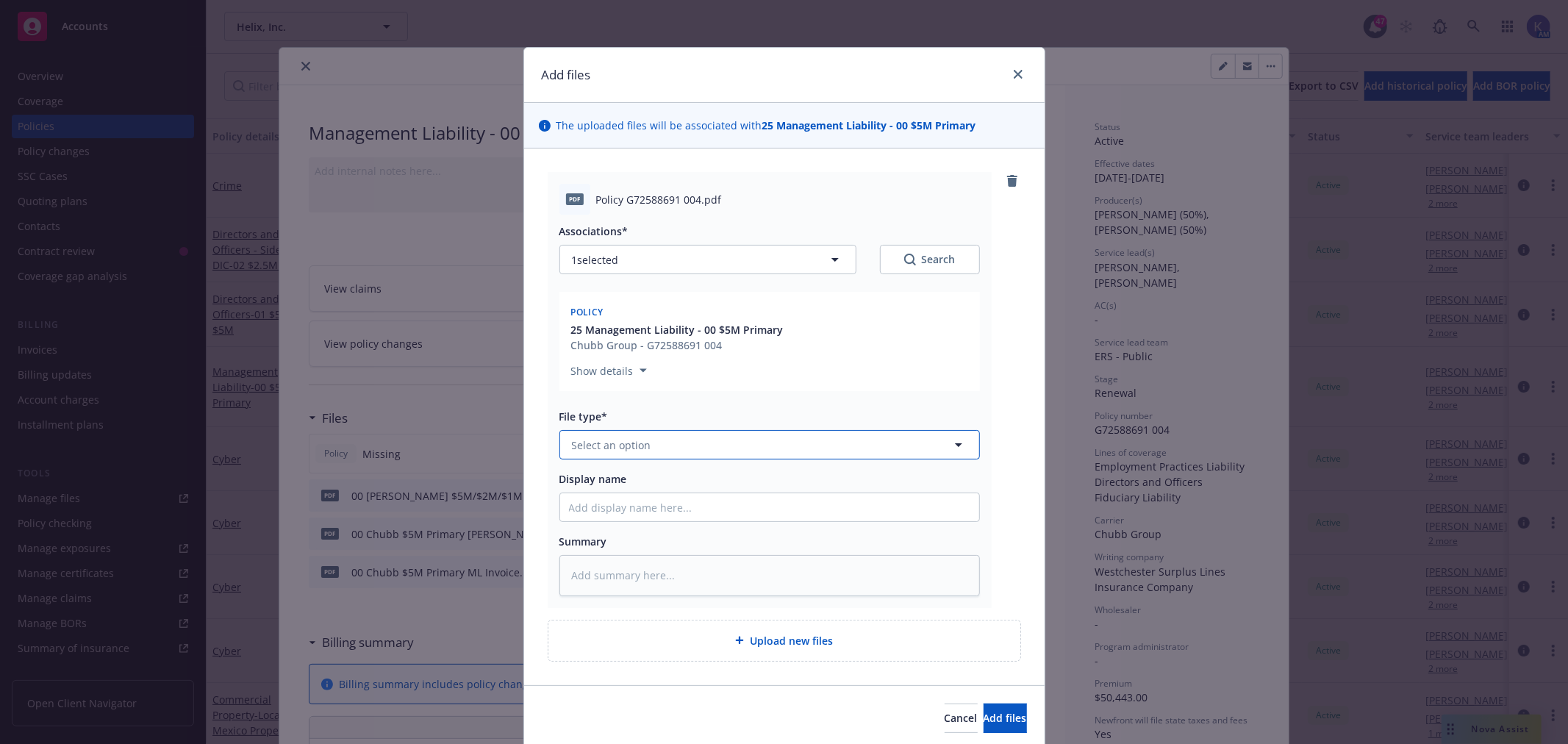
click at [639, 441] on span "Select an option" at bounding box center [611, 444] width 79 height 15
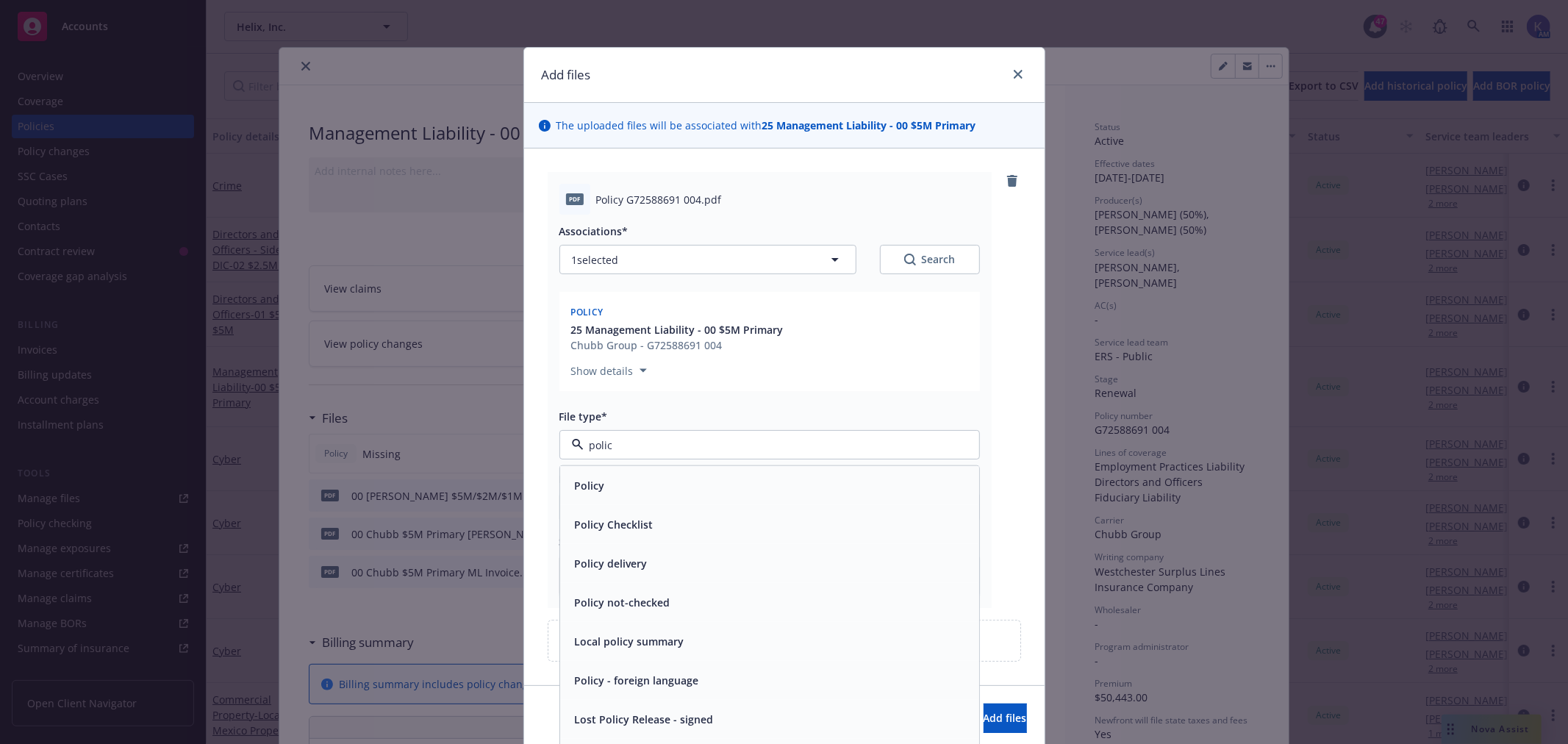
type input "policy"
click at [648, 481] on div "Policy" at bounding box center [770, 485] width 401 height 22
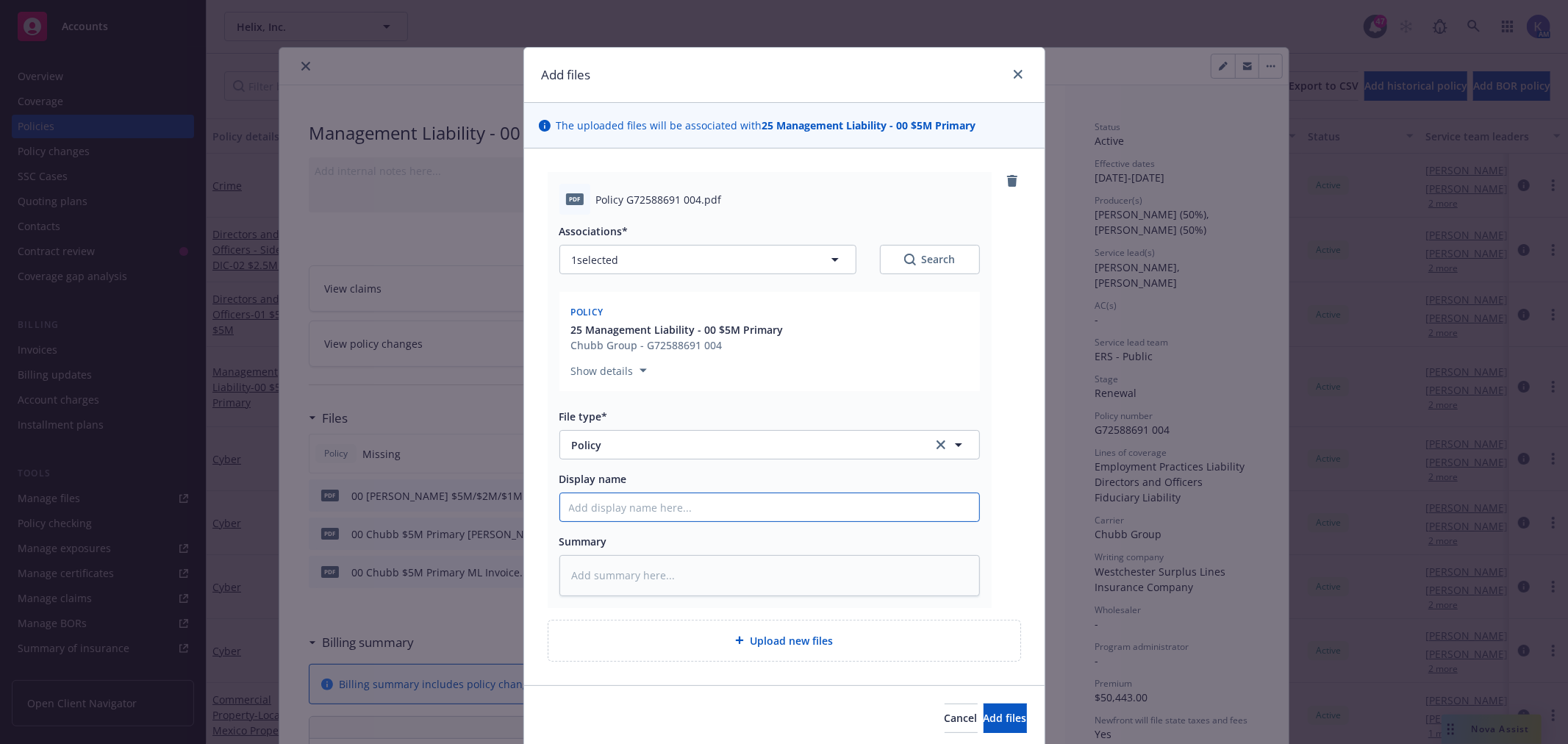
click at [622, 511] on input "Display name" at bounding box center [770, 507] width 419 height 28
type textarea "x"
type input "0"
type textarea "x"
type input "00"
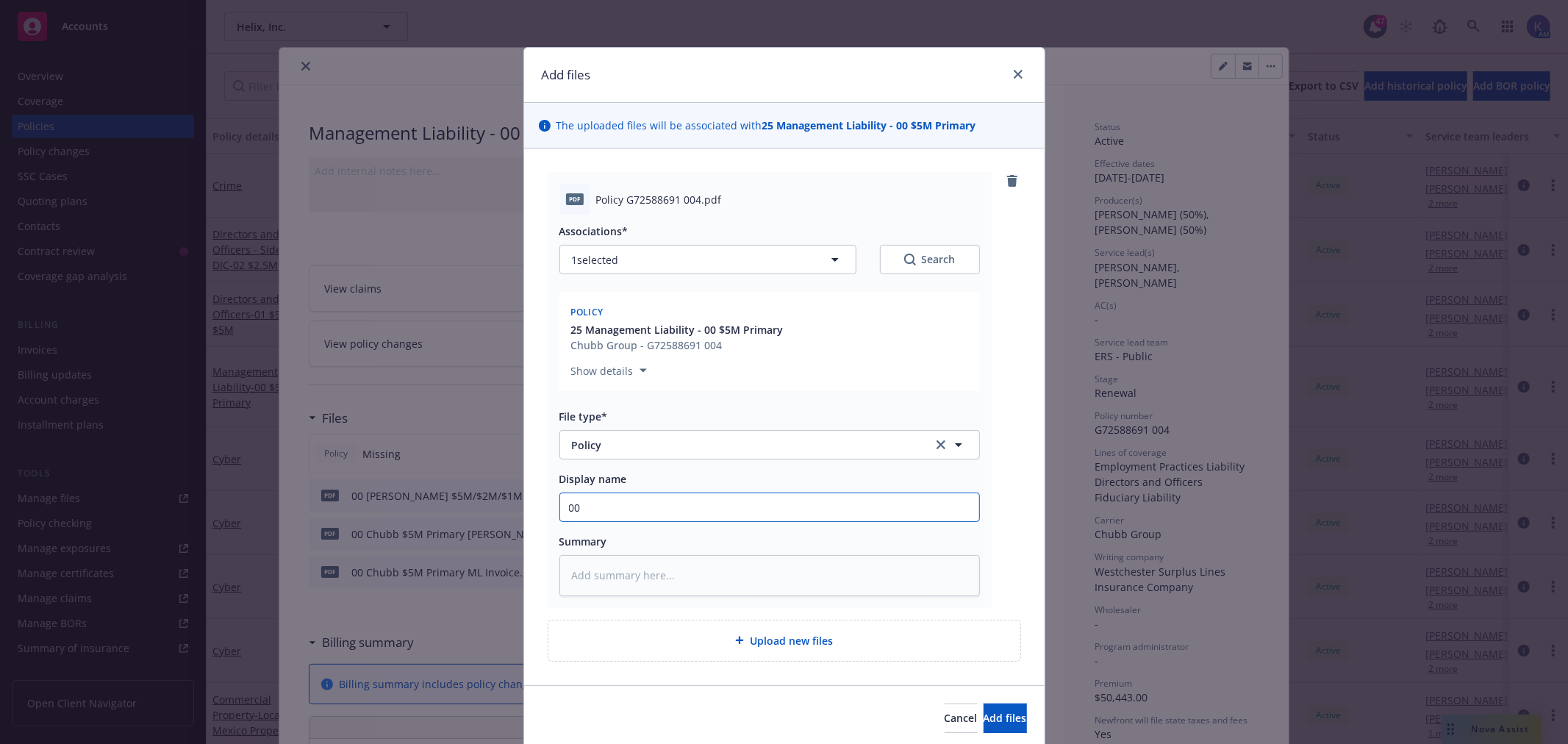
type textarea "x"
type input "00"
type textarea "x"
type input "00 2"
type textarea "x"
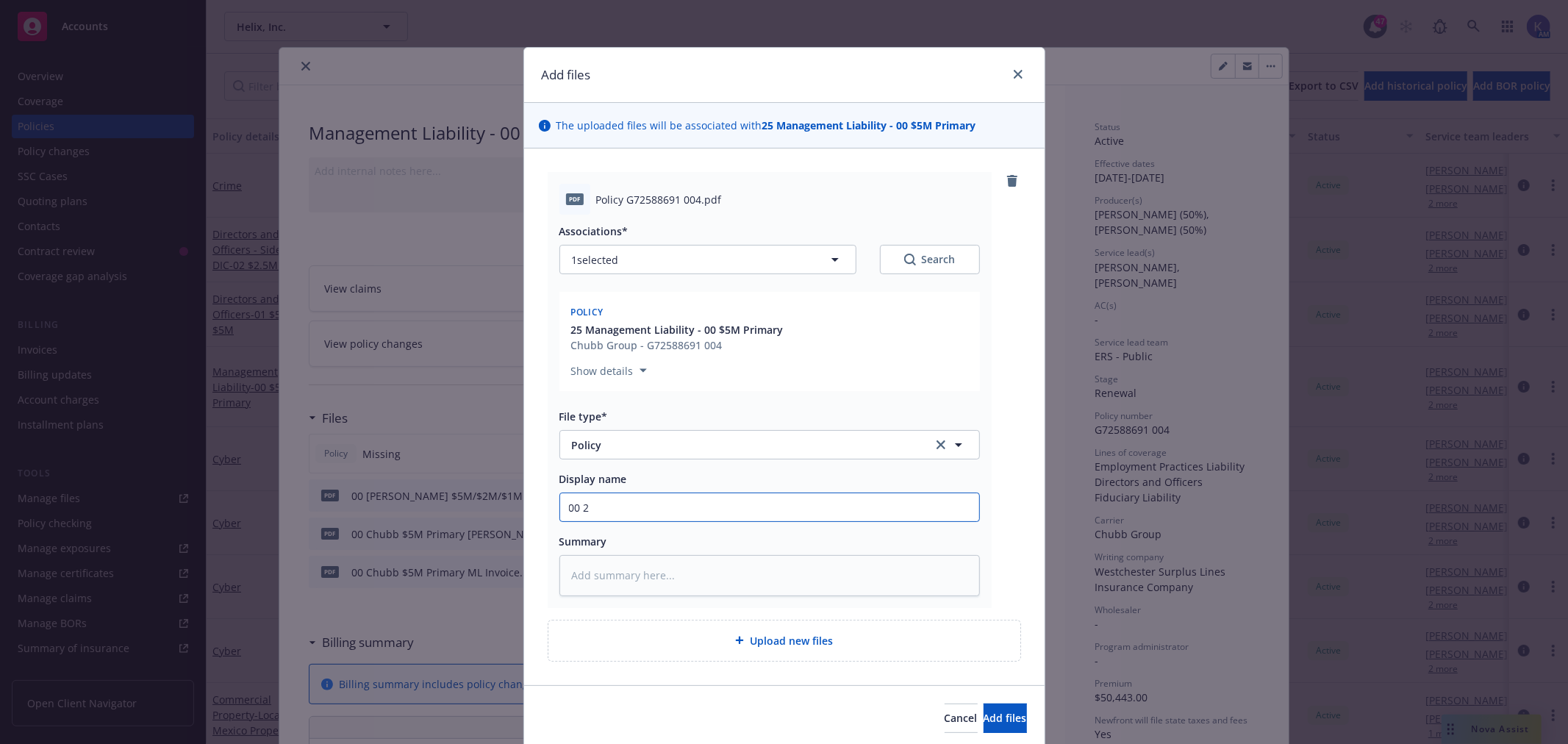
type input "00 20"
type textarea "x"
type input "00 202"
type textarea "x"
type input "00 2025"
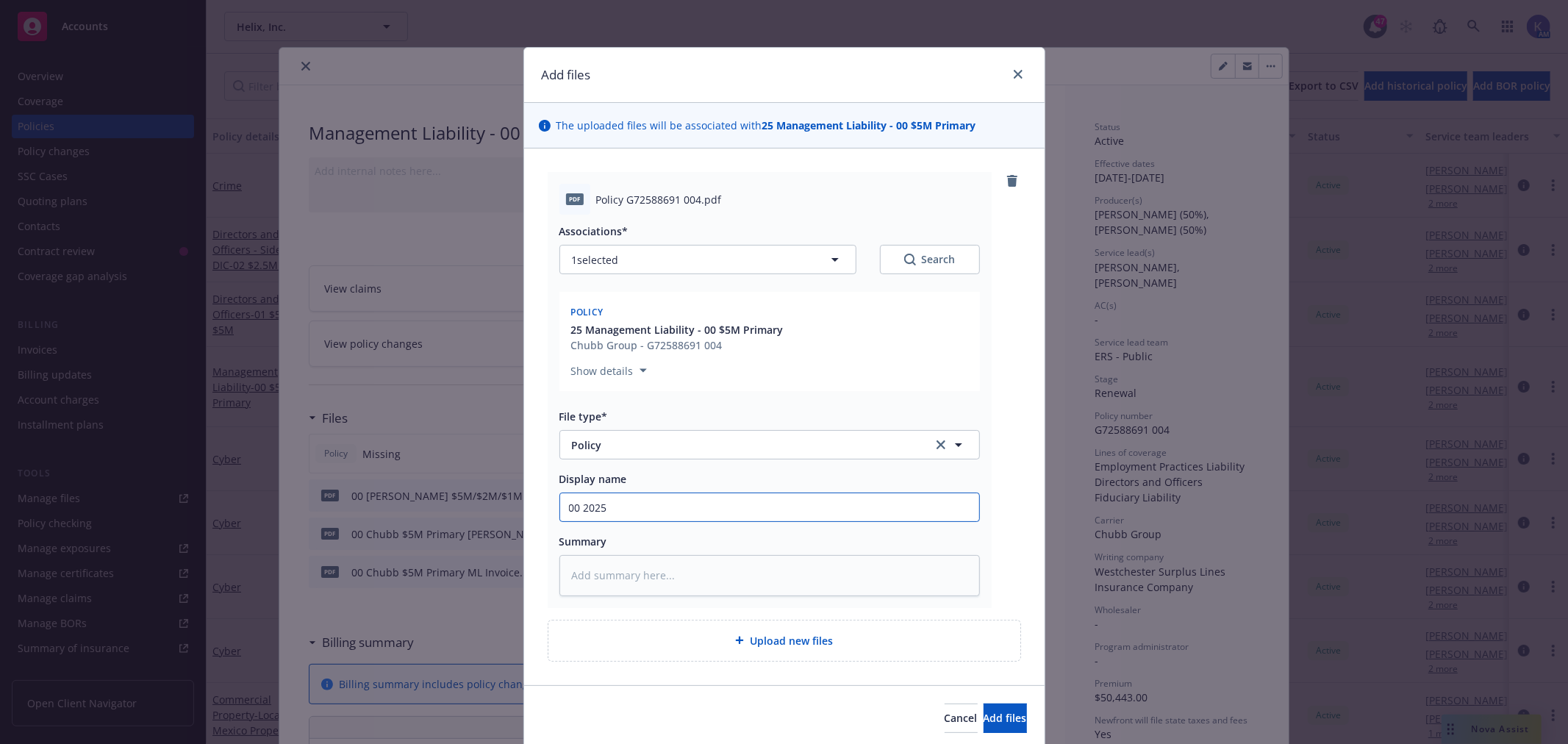
type textarea "x"
type input "00 2025"
type textarea "x"
type input "00 2025 H"
type textarea "x"
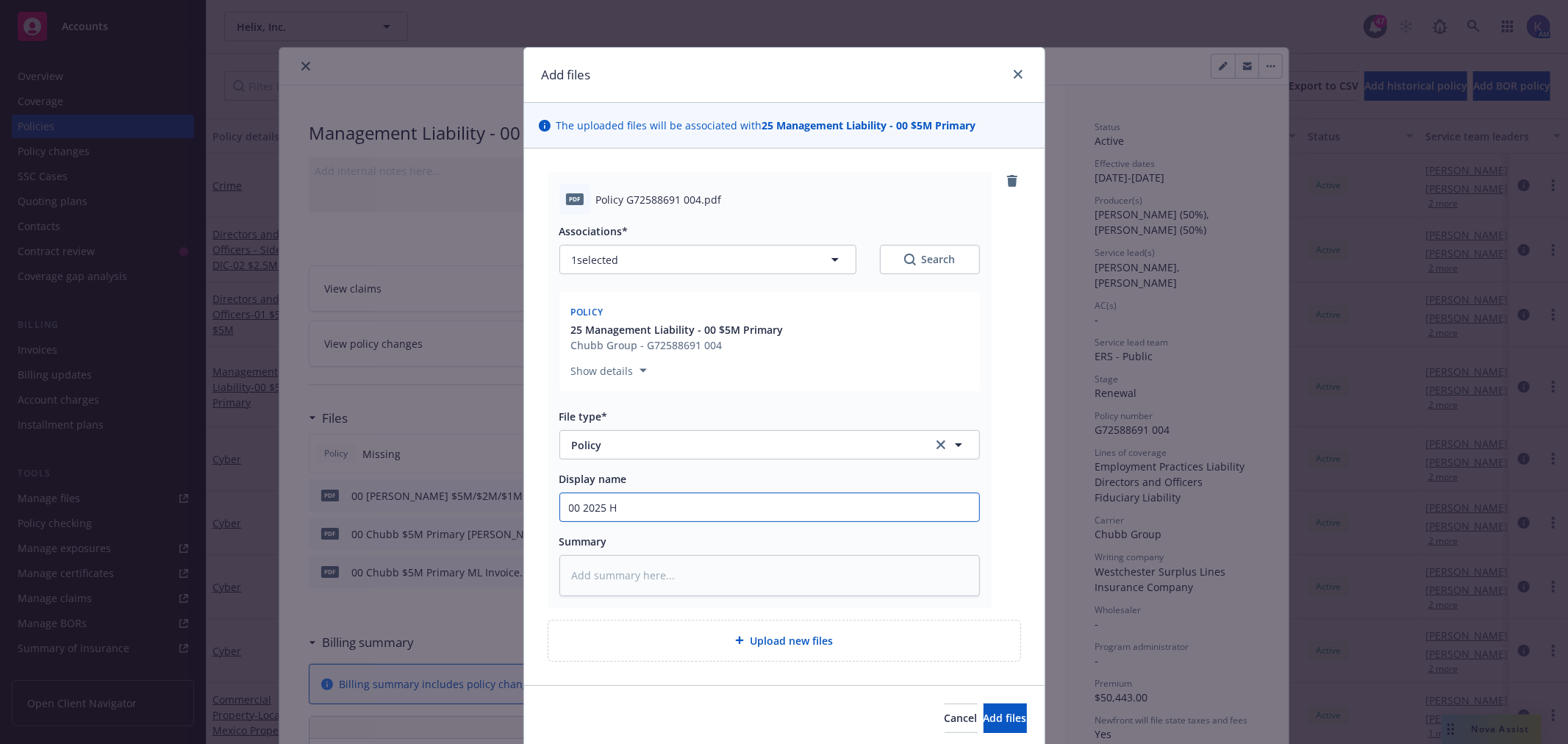
type input "00 2025 He"
type textarea "x"
type input "00 2025 Hel"
type textarea "x"
type input "00 2025 Heli"
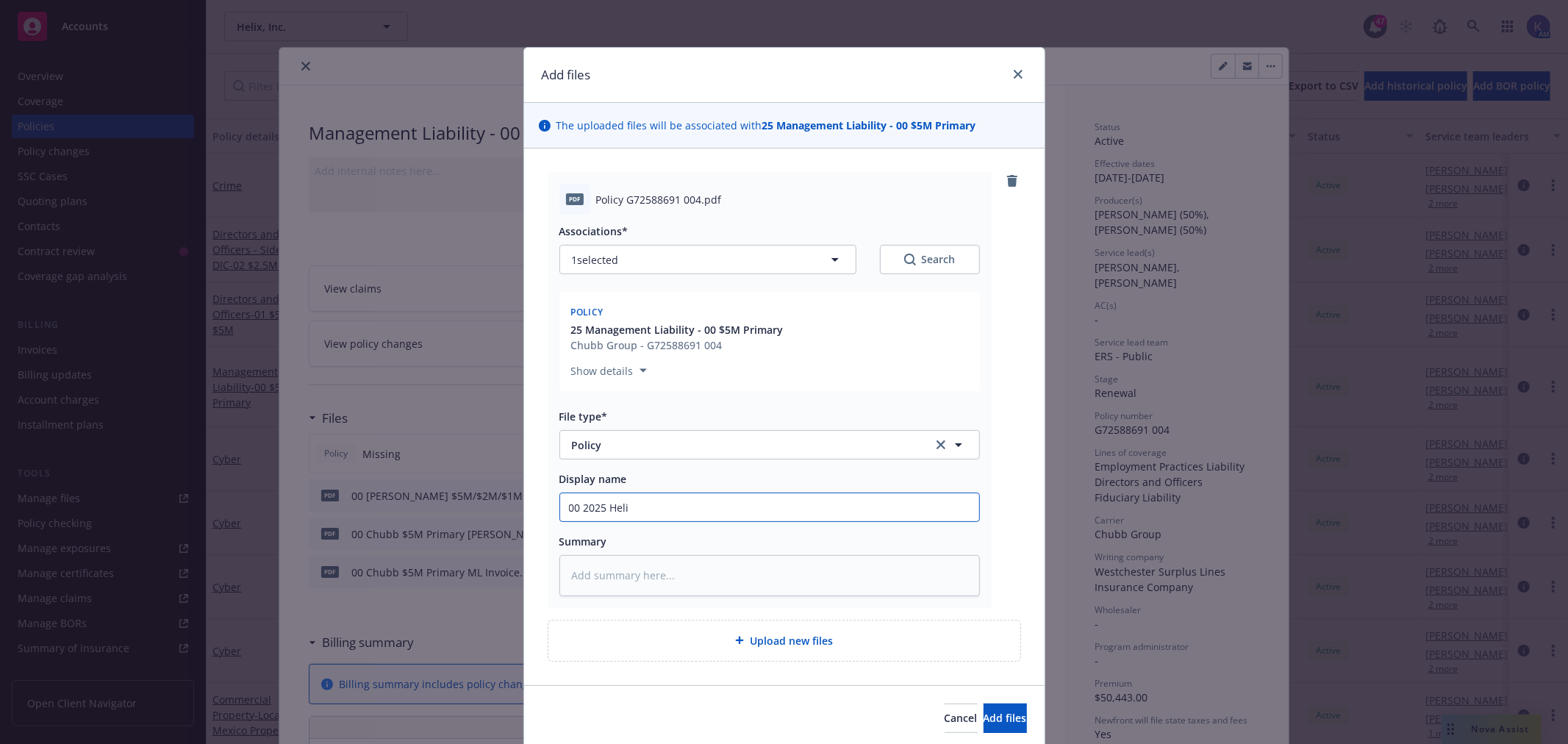
type textarea "x"
type input "00 2025 Helix"
type textarea "x"
type input "00 2025 Helix"
type textarea "x"
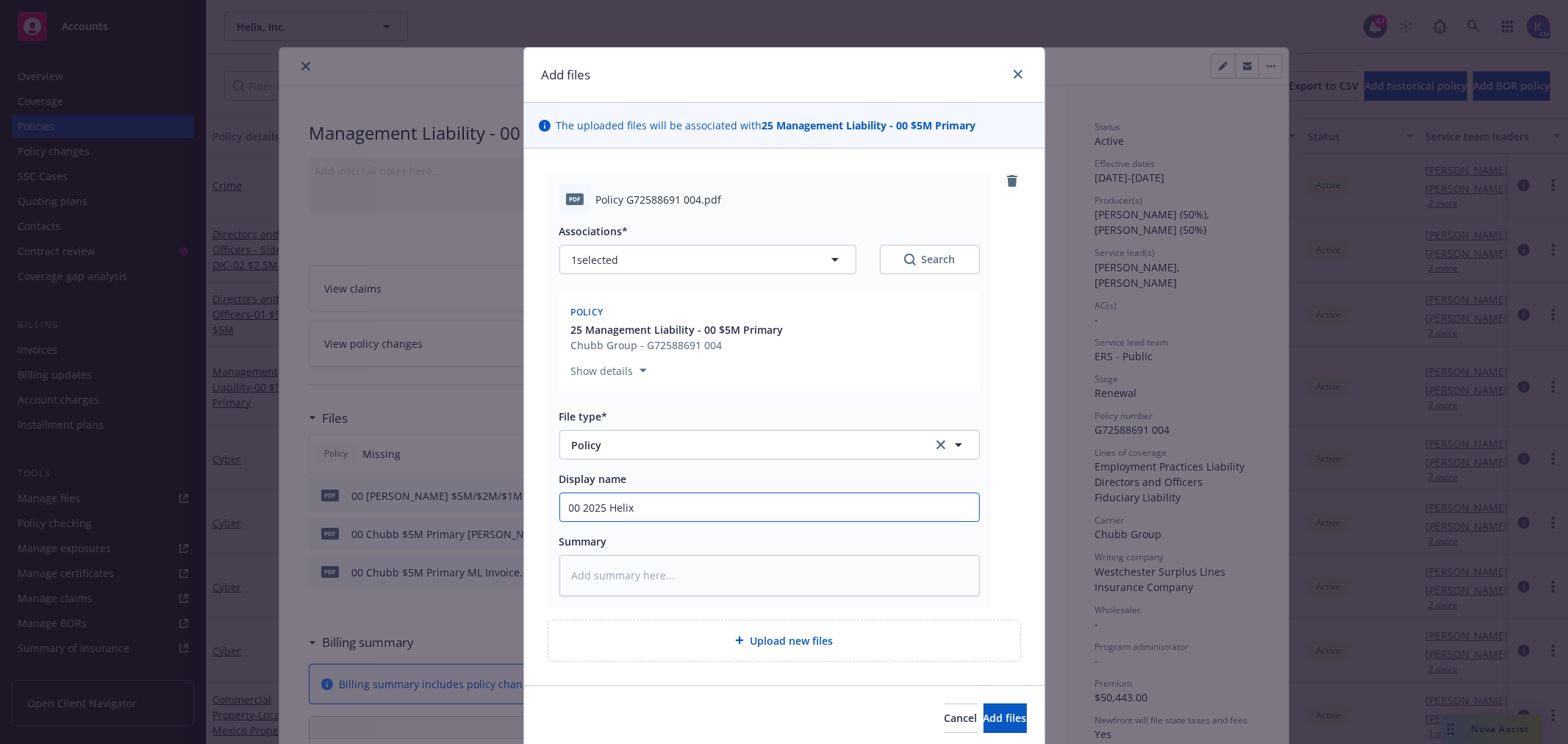
type input "00 2025 Helix 0"
type textarea "x"
type input "00 2025 Helix 0"
type textarea "x"
type input "00 2025 Helix 0"
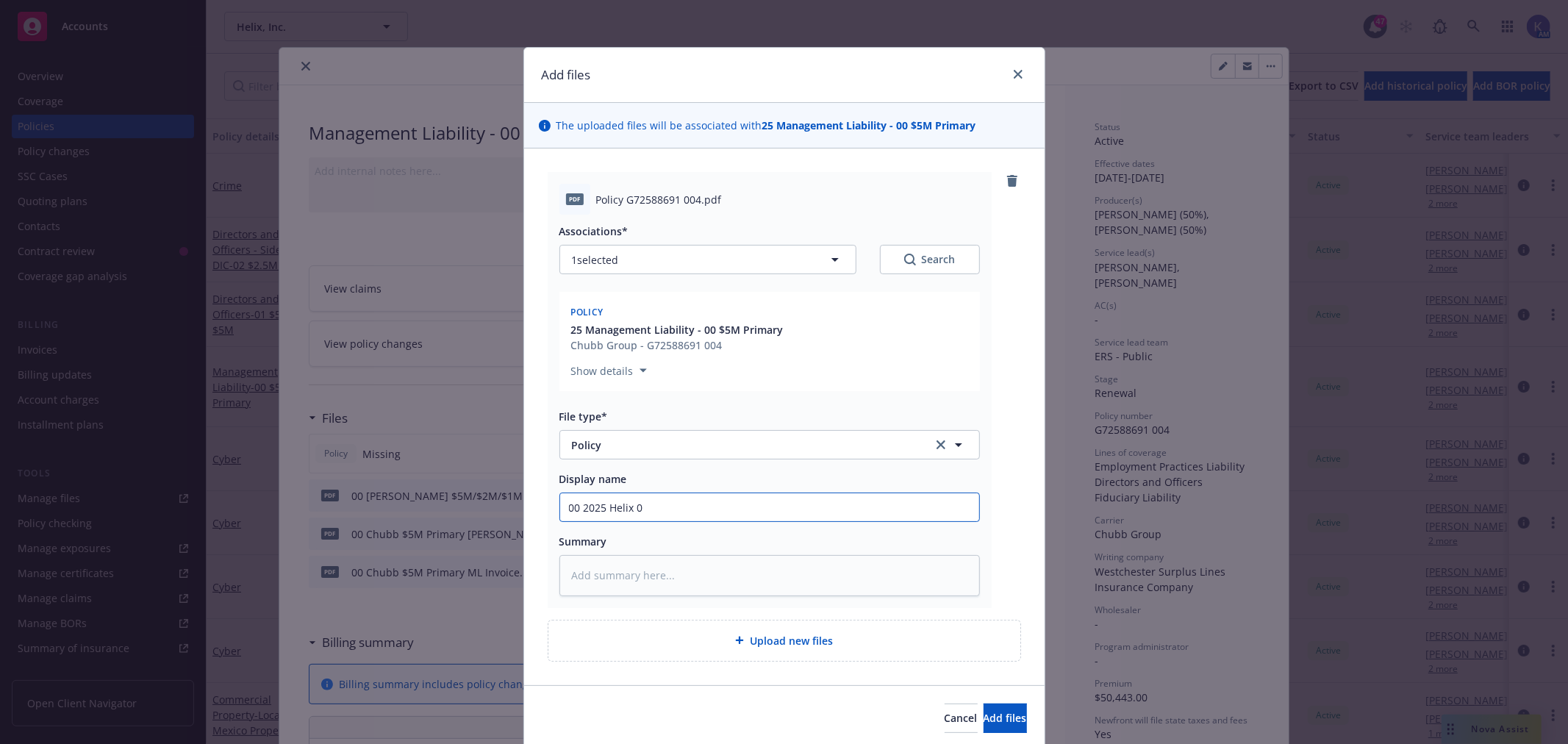
type textarea "x"
type input "00 2025 Helix"
type textarea "x"
type input "00 2025 Helix -"
type textarea "x"
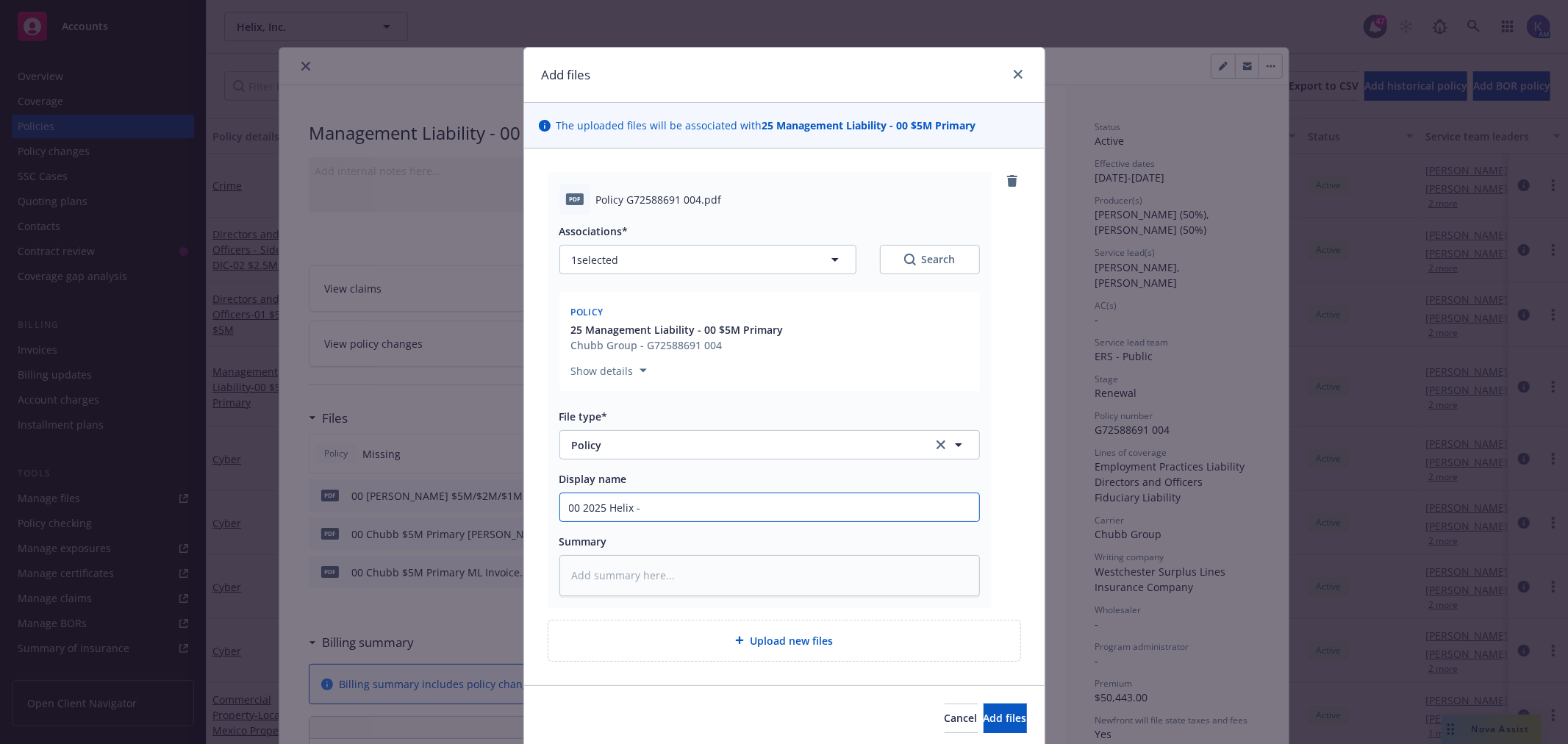
type input "00 2025 Helix -"
type textarea "x"
type input "00 2025 Helix - P"
type textarea "x"
type input "00 2025 Helix - Pr"
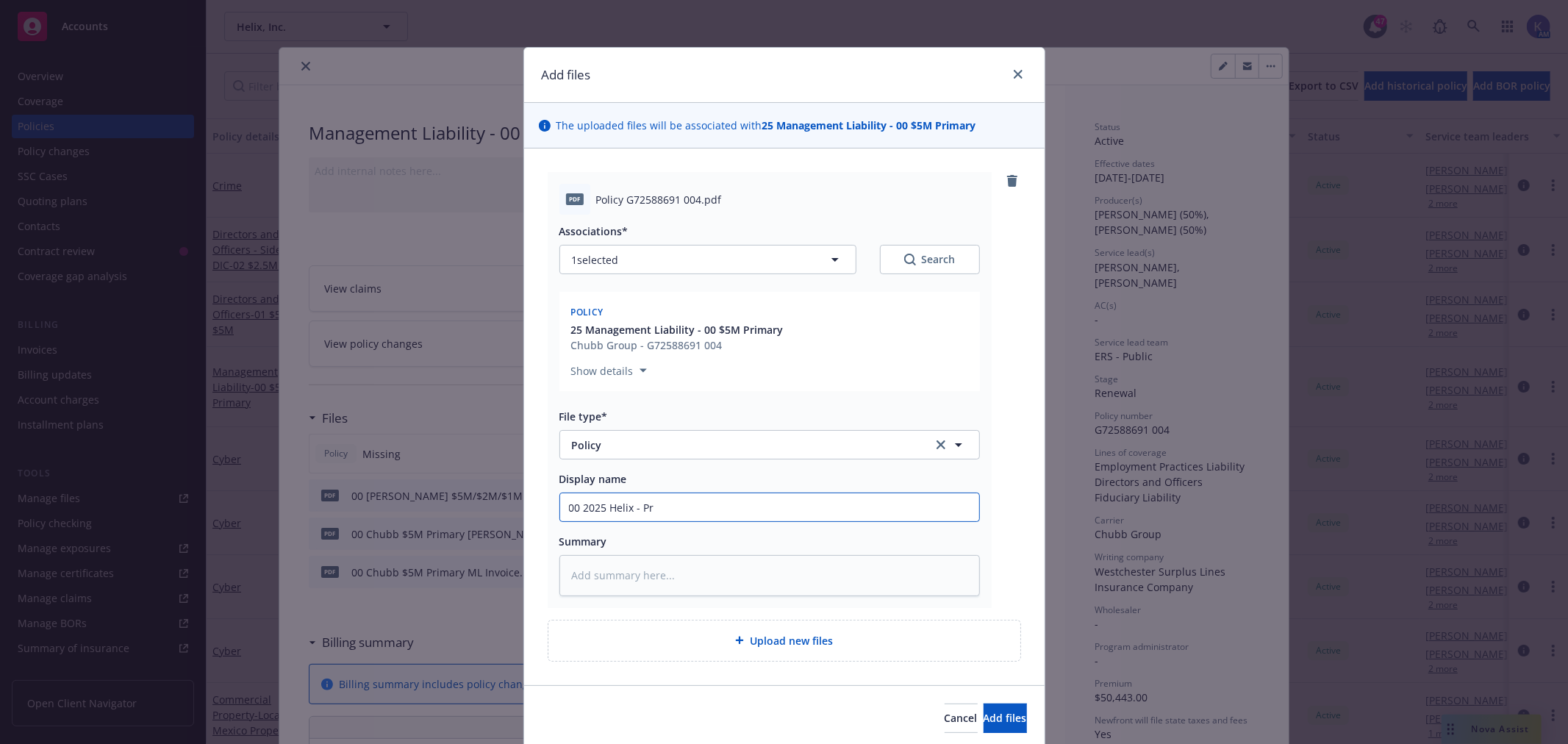
type textarea "x"
type input "00 2025 Helix - Pri"
type textarea "x"
type input "00 2025 Helix - Prim"
type textarea "x"
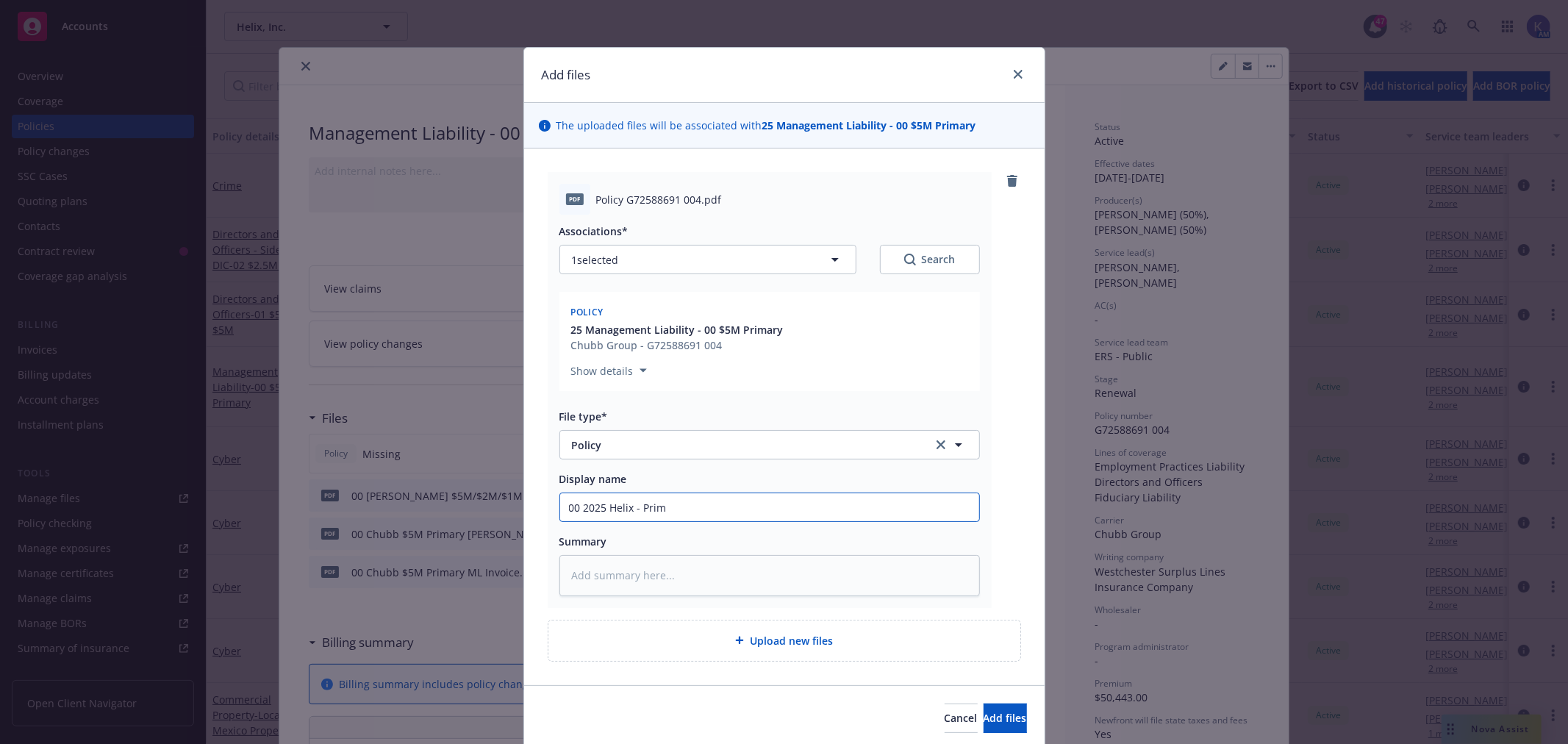
type input "00 2025 Helix - Prima"
type textarea "x"
type input "00 2025 Helix - Primar"
type textarea "x"
type input "00 2025 Helix - Primary"
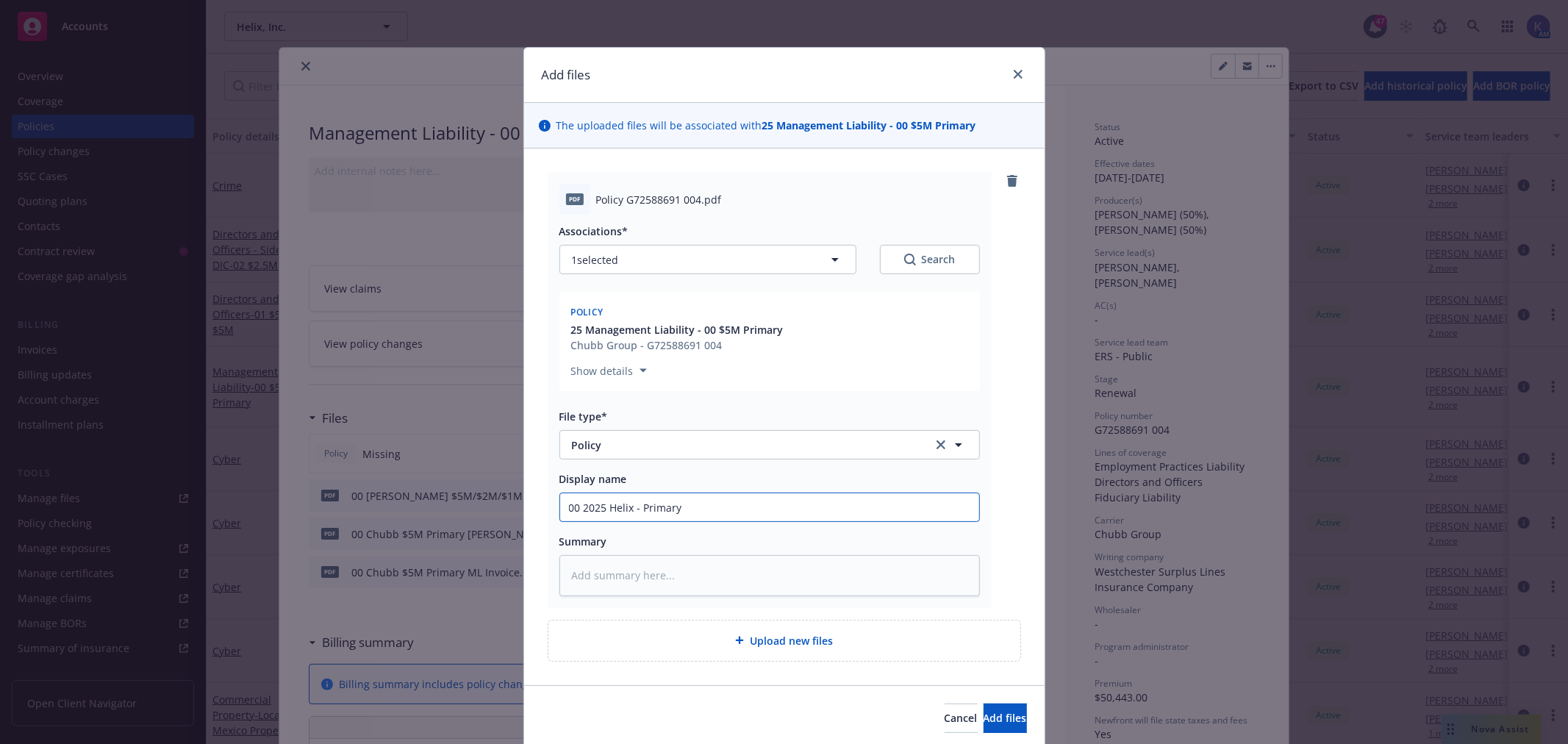
type textarea "x"
type input "00 2025 Helix - Primary"
type textarea "x"
type input "00 2025 Helix - Primary B"
type textarea "x"
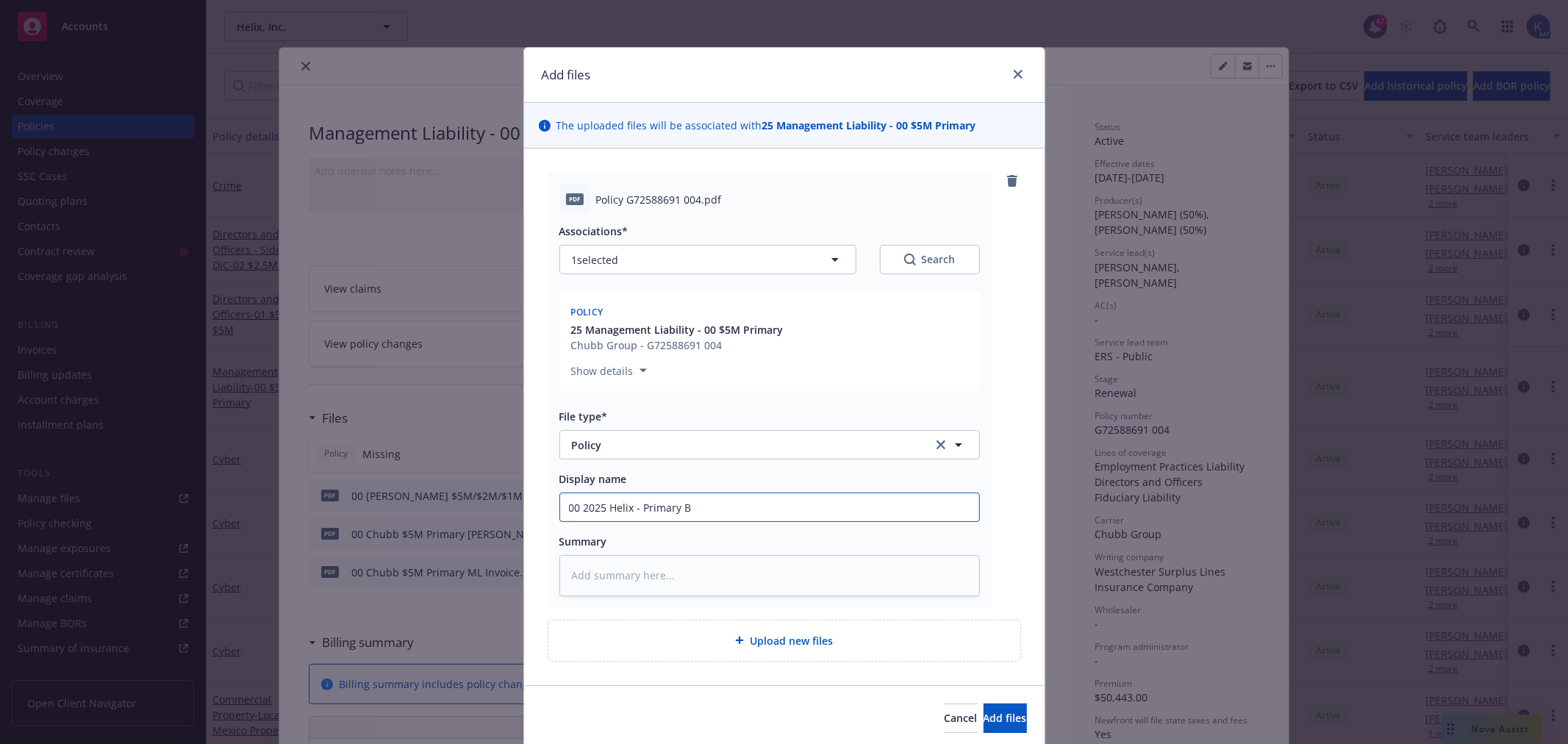
type input "00 2025 Helix - Primary Bi"
type textarea "x"
type input "00 2025 Helix - Primary Bin"
type textarea "x"
type input "00 2025 Helix - Primary Bind"
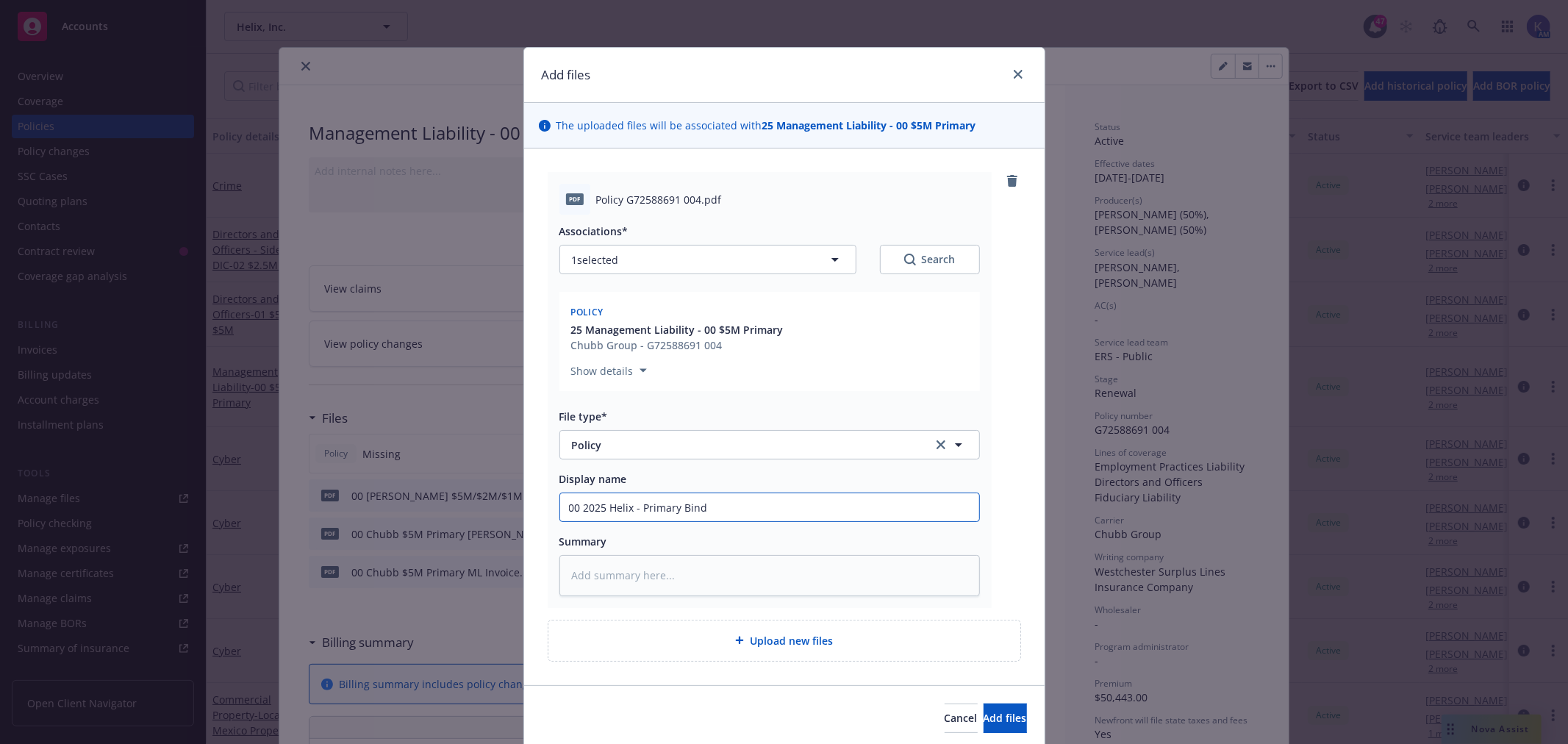
type textarea "x"
type input "00 2025 Helix - Primary Binde"
type textarea "x"
type input "00 2025 Helix - Primary Binder"
type textarea "x"
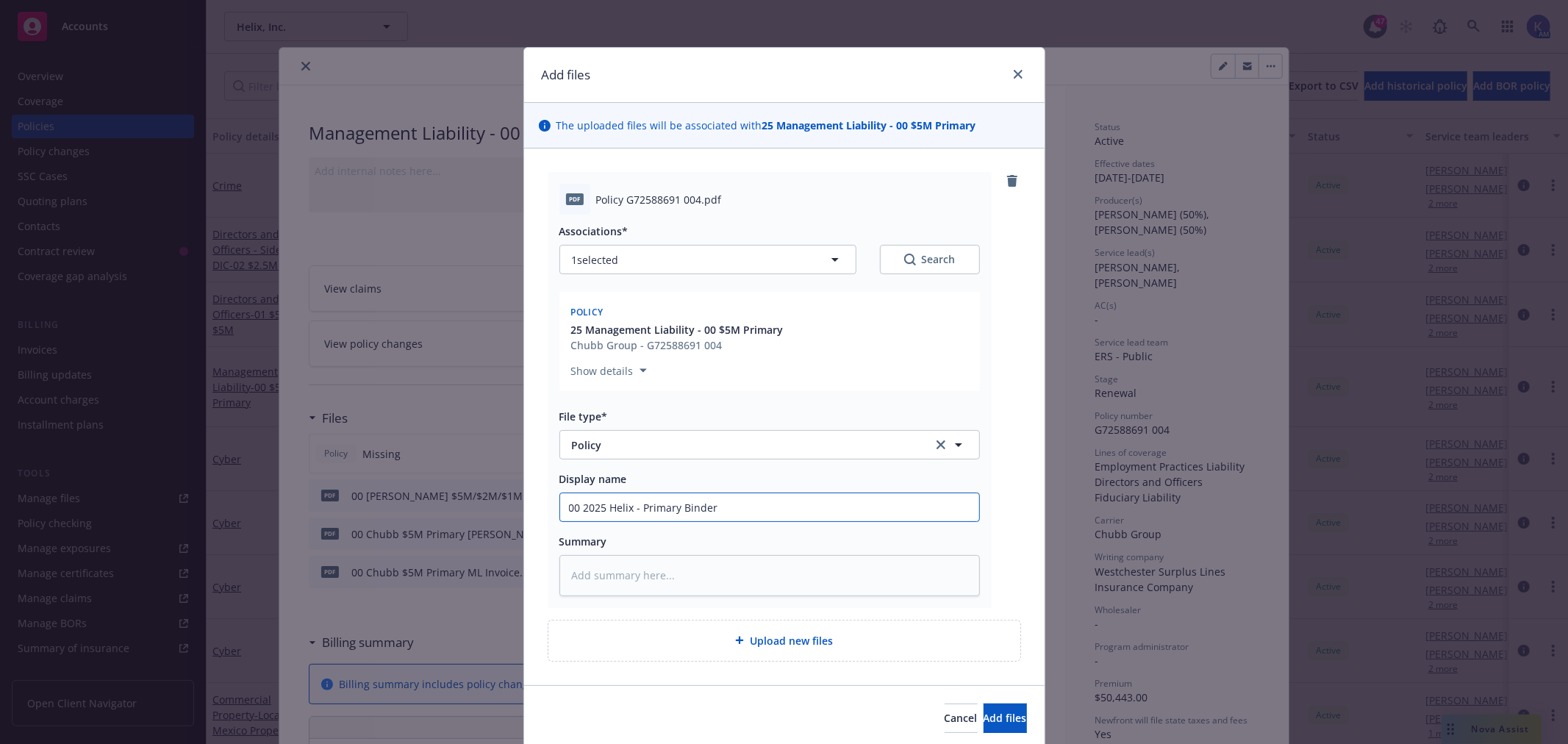
type input "00 2025 Helix - Primary Binder"
type textarea "x"
type input "00 2025 Helix - Primary Binder -"
type textarea "x"
type input "00 2025 Helix - Primary Binder -"
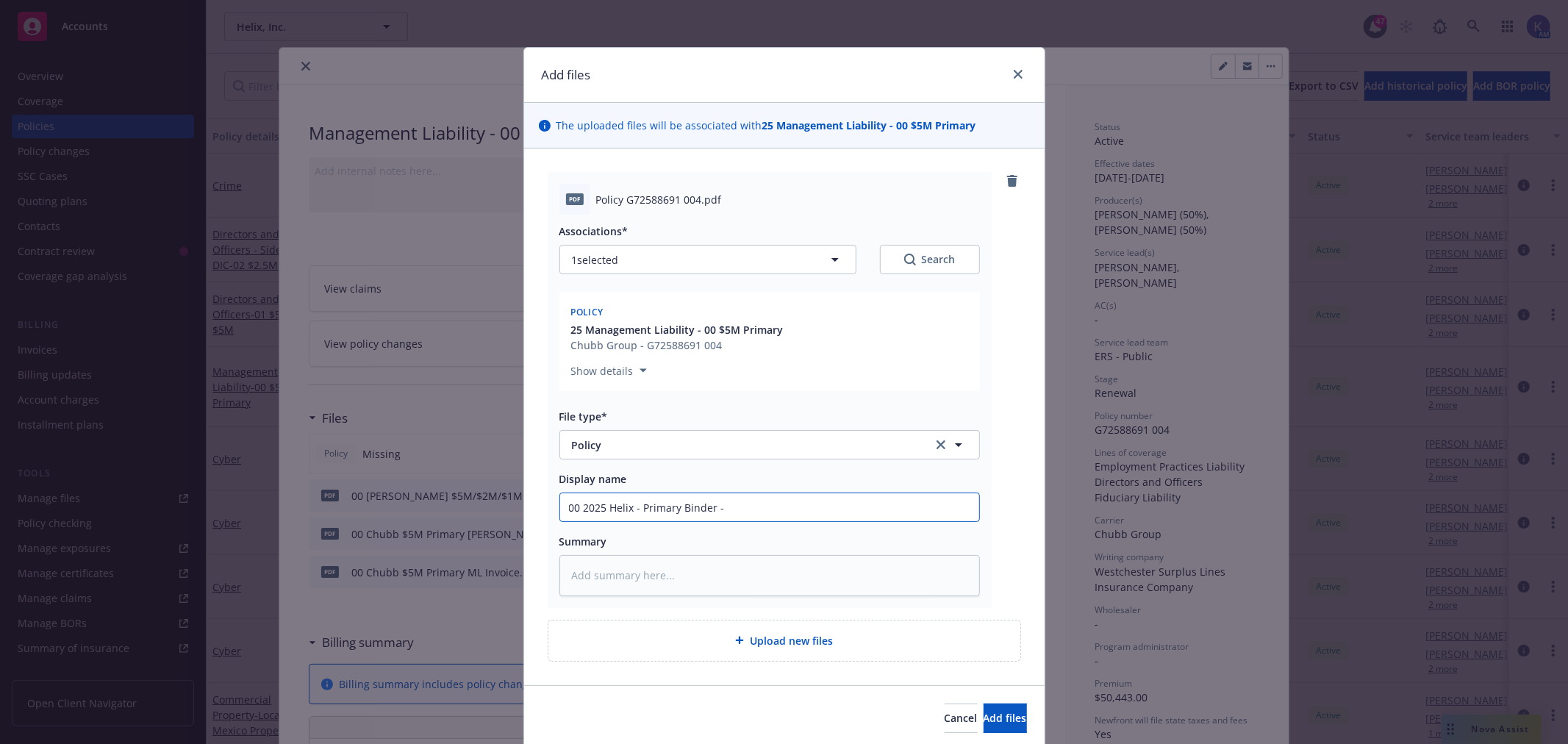
type textarea "x"
type input "00 2025 Helix - Primary Binder - C"
type textarea "x"
type input "00 2025 Helix - Primary Binder - Ch"
type textarea "x"
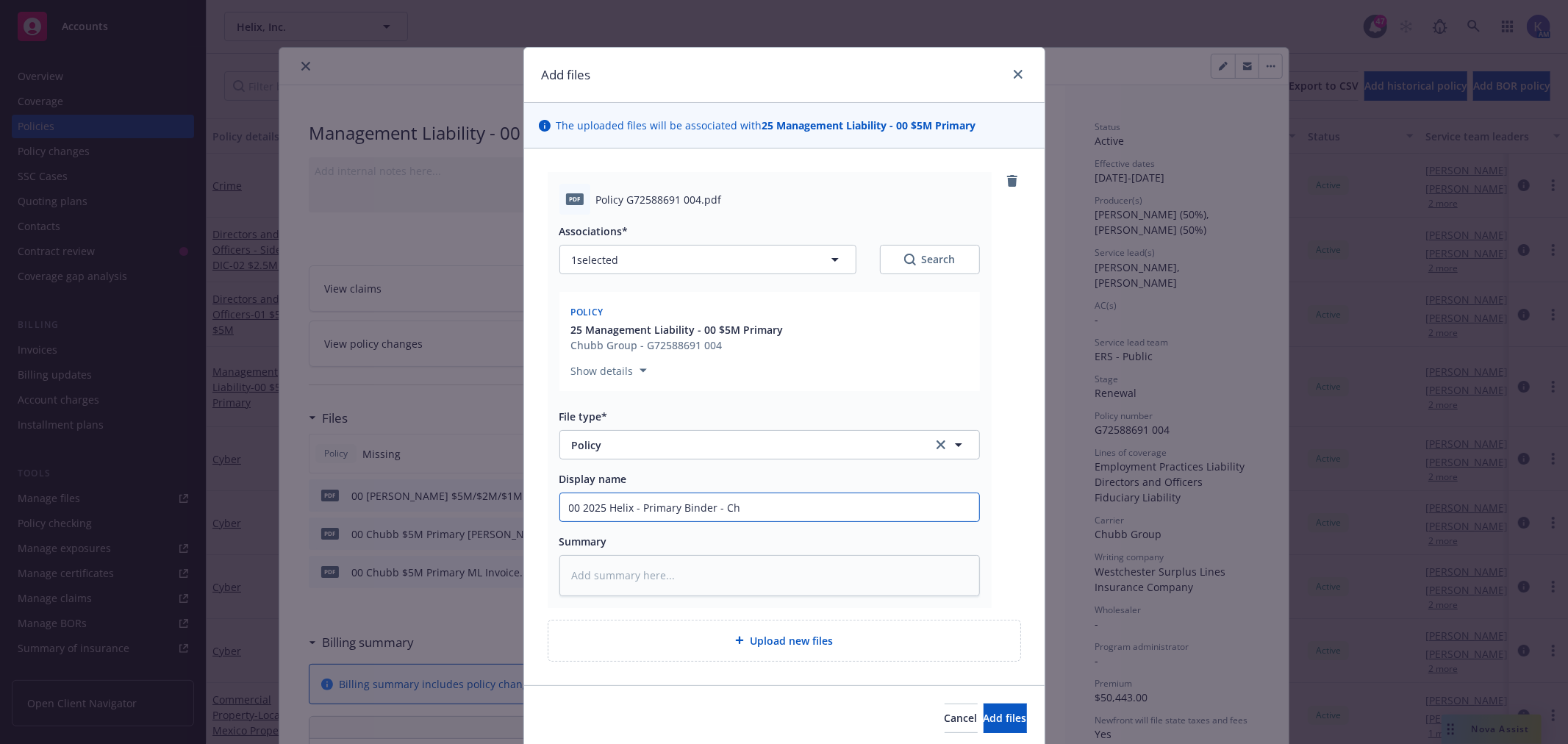
type input "00 2025 Helix - Primary [PERSON_NAME]"
type textarea "x"
type input "00 2025 Helix - Primary Binder - Chub"
type textarea "x"
type input "00 2025 Helix - Primary [PERSON_NAME]"
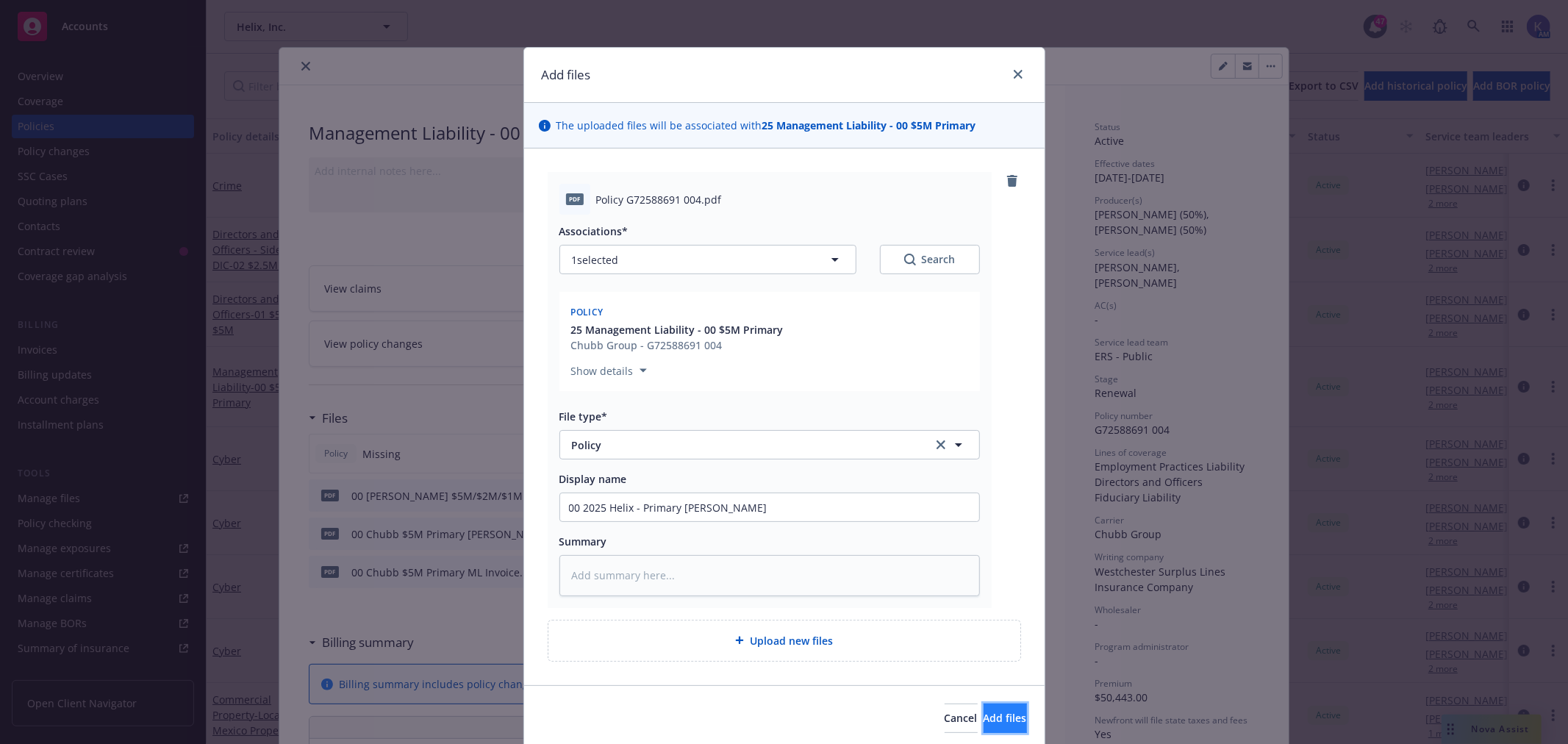
click at [993, 720] on span "Add files" at bounding box center [1005, 717] width 43 height 14
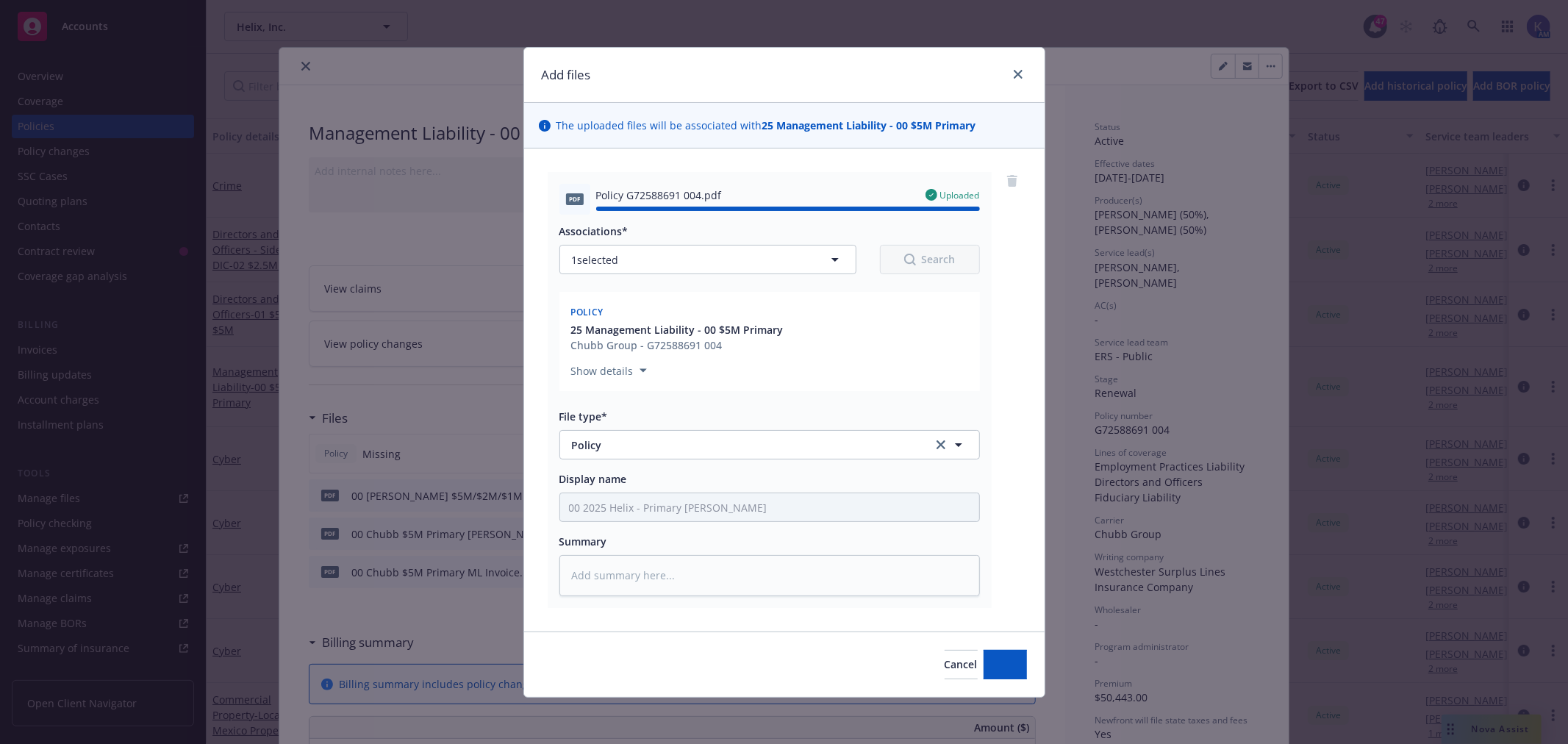
type textarea "x"
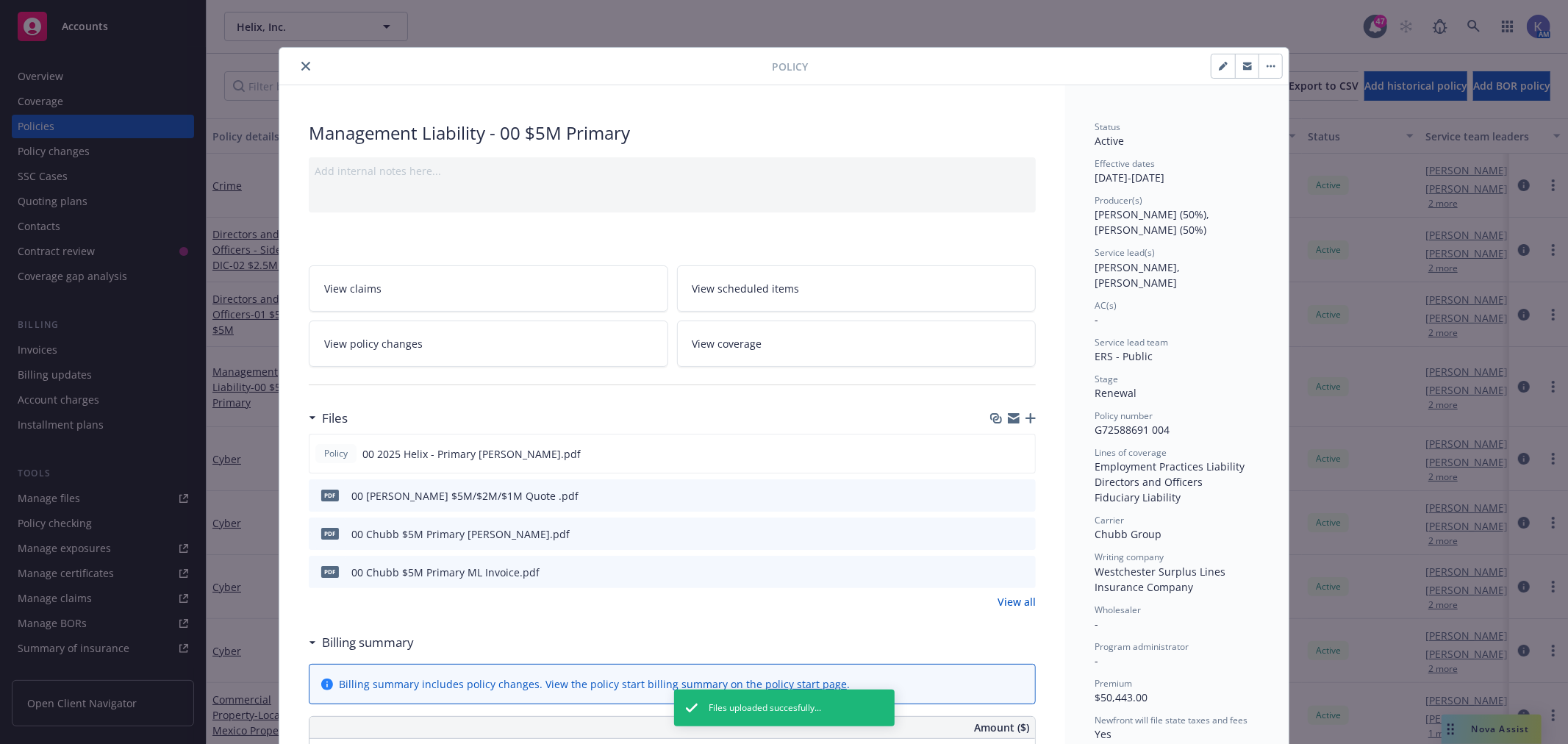
click at [301, 67] on icon "close" at bounding box center [305, 66] width 9 height 9
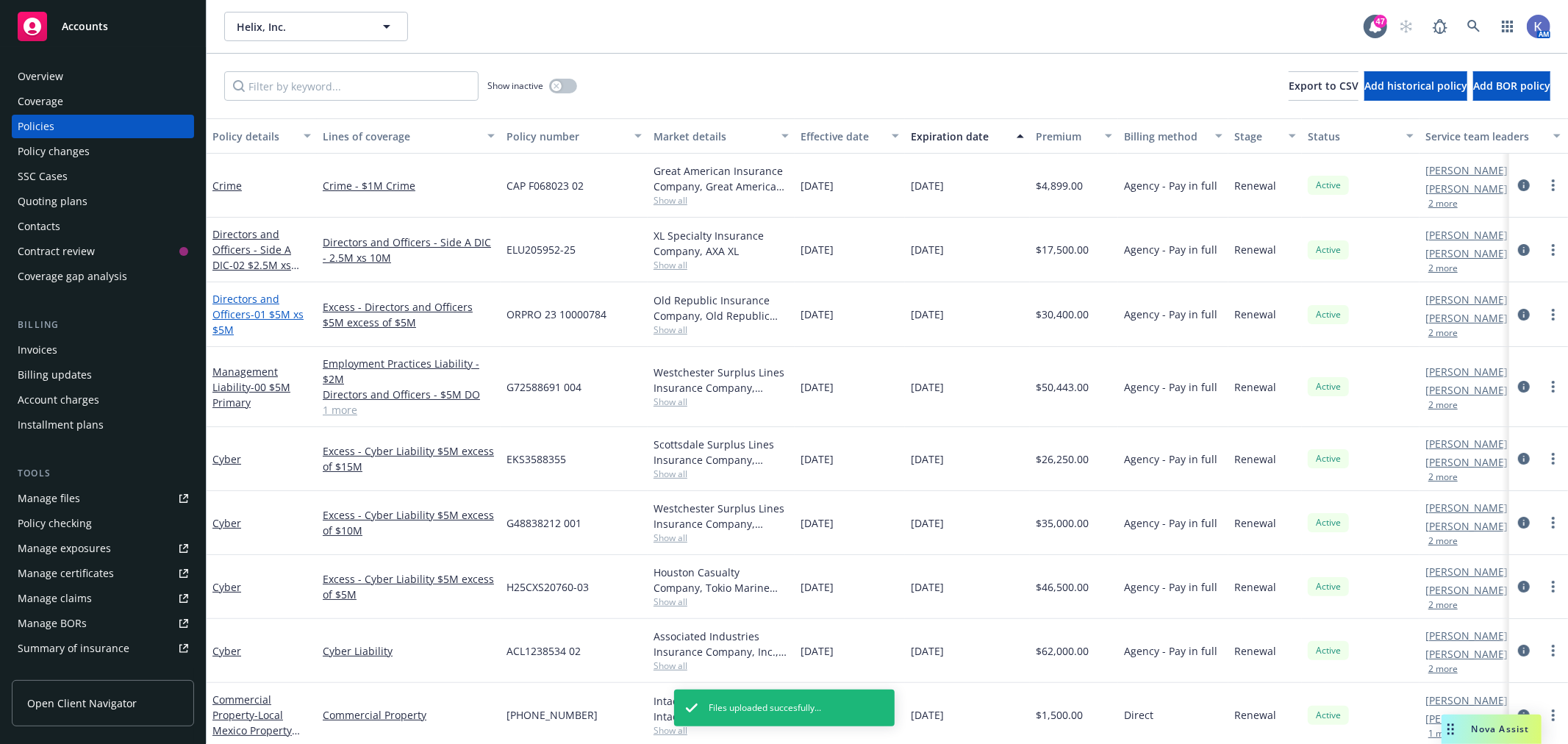
click at [273, 314] on span "- 01 $5M xs $5M" at bounding box center [258, 321] width 91 height 30
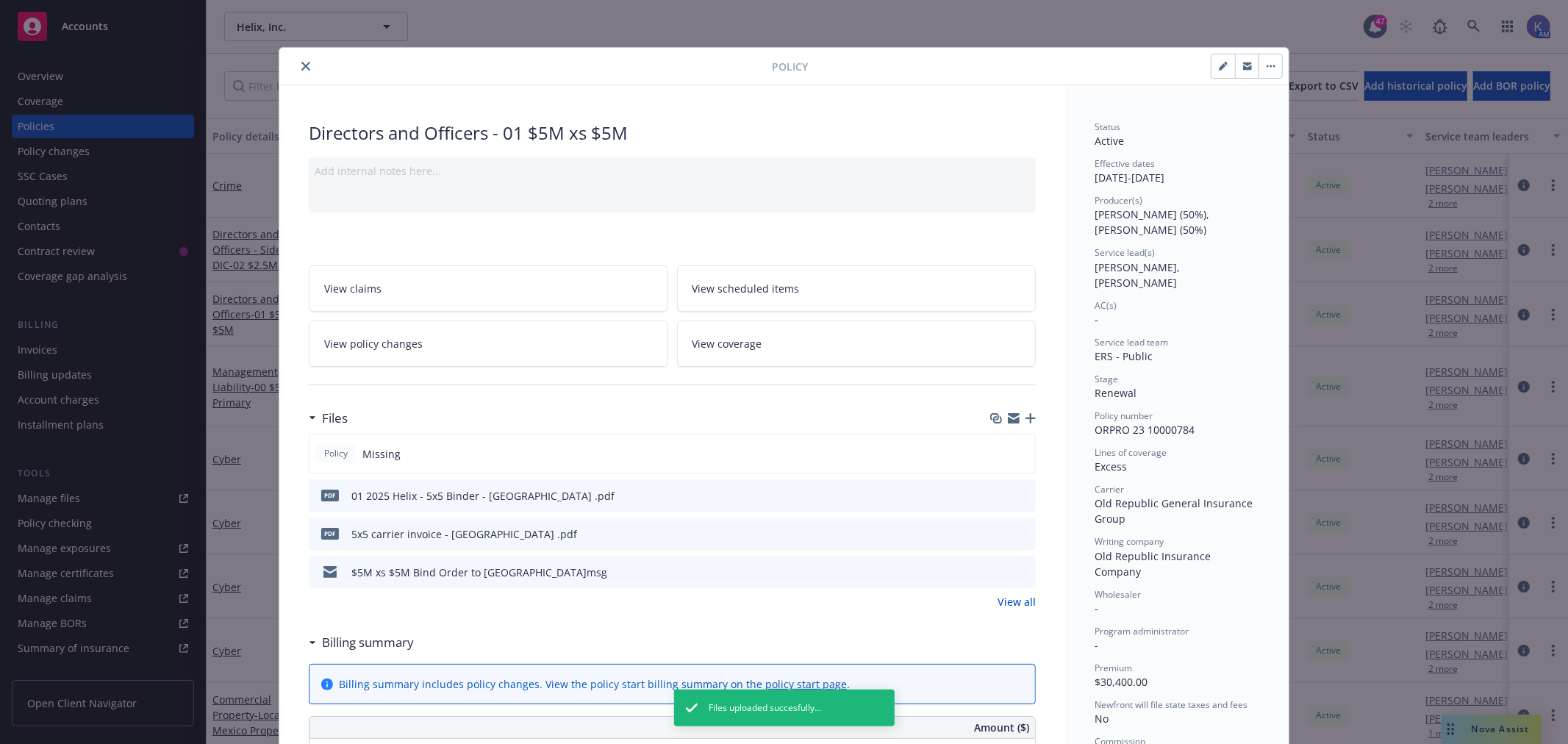
click at [301, 66] on icon "close" at bounding box center [305, 66] width 9 height 9
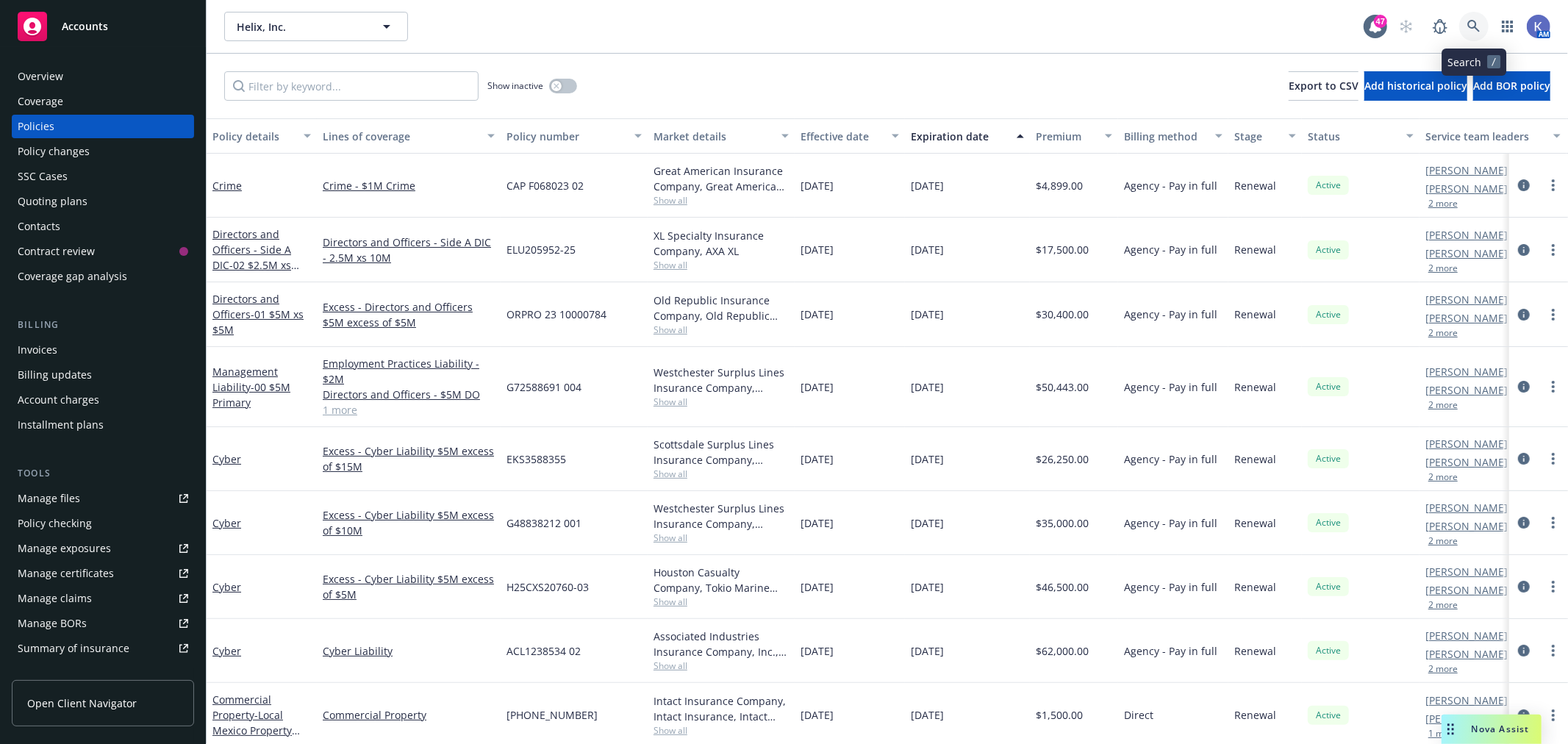
click at [1470, 28] on icon at bounding box center [1474, 26] width 14 height 14
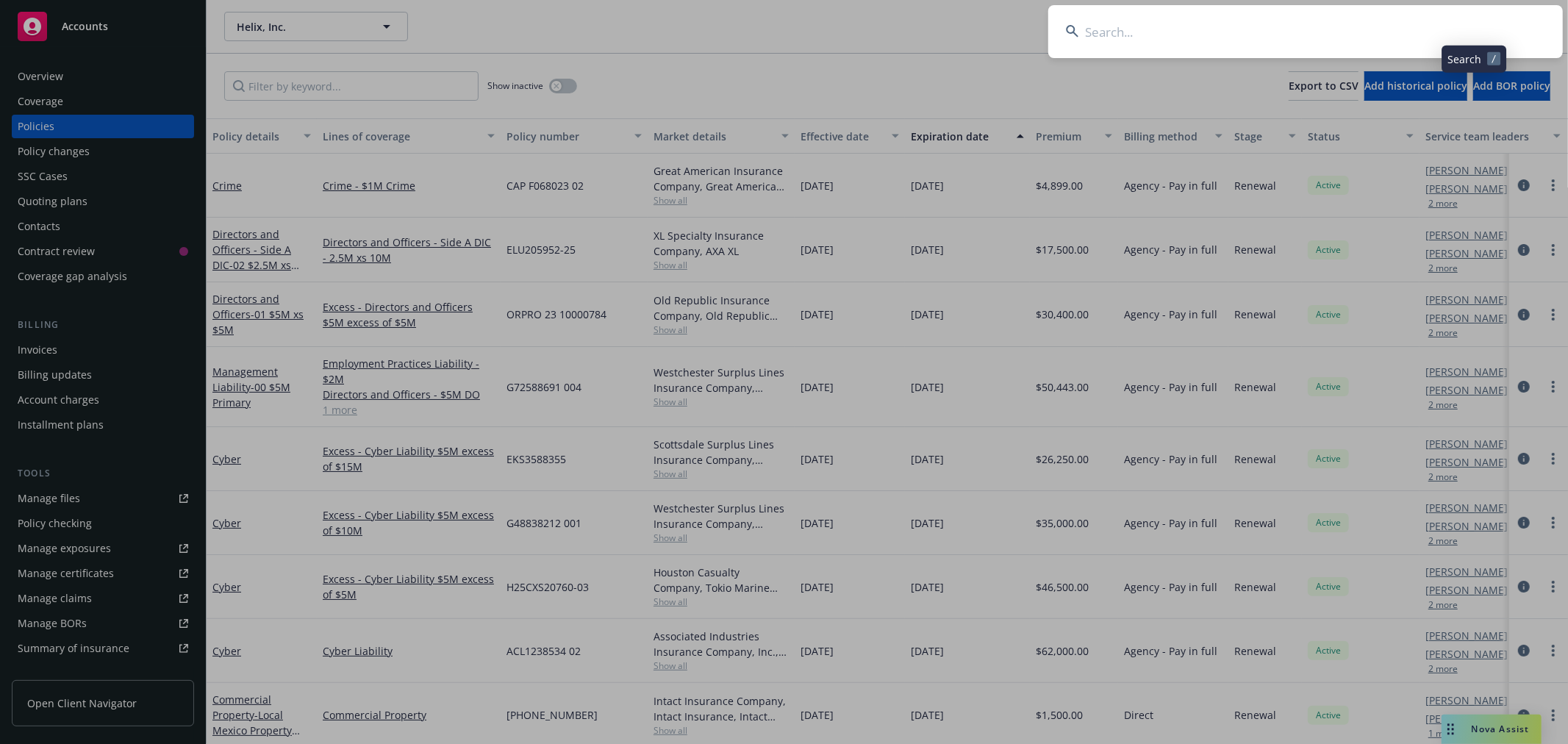
click at [1434, 27] on input at bounding box center [1306, 31] width 515 height 53
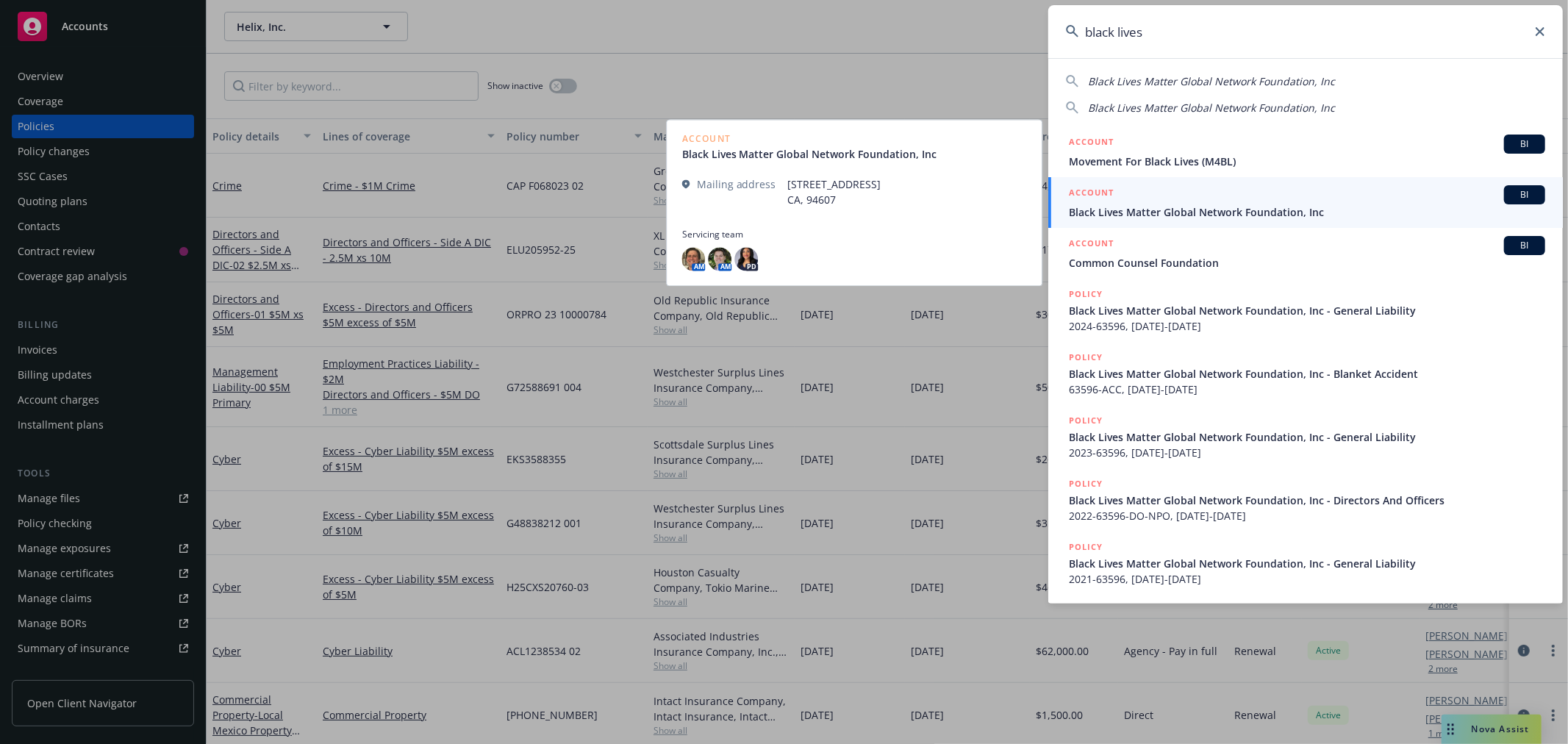
type input "black lives"
click at [1126, 207] on span "Black Lives Matter Global Network Foundation, Inc" at bounding box center [1307, 212] width 476 height 15
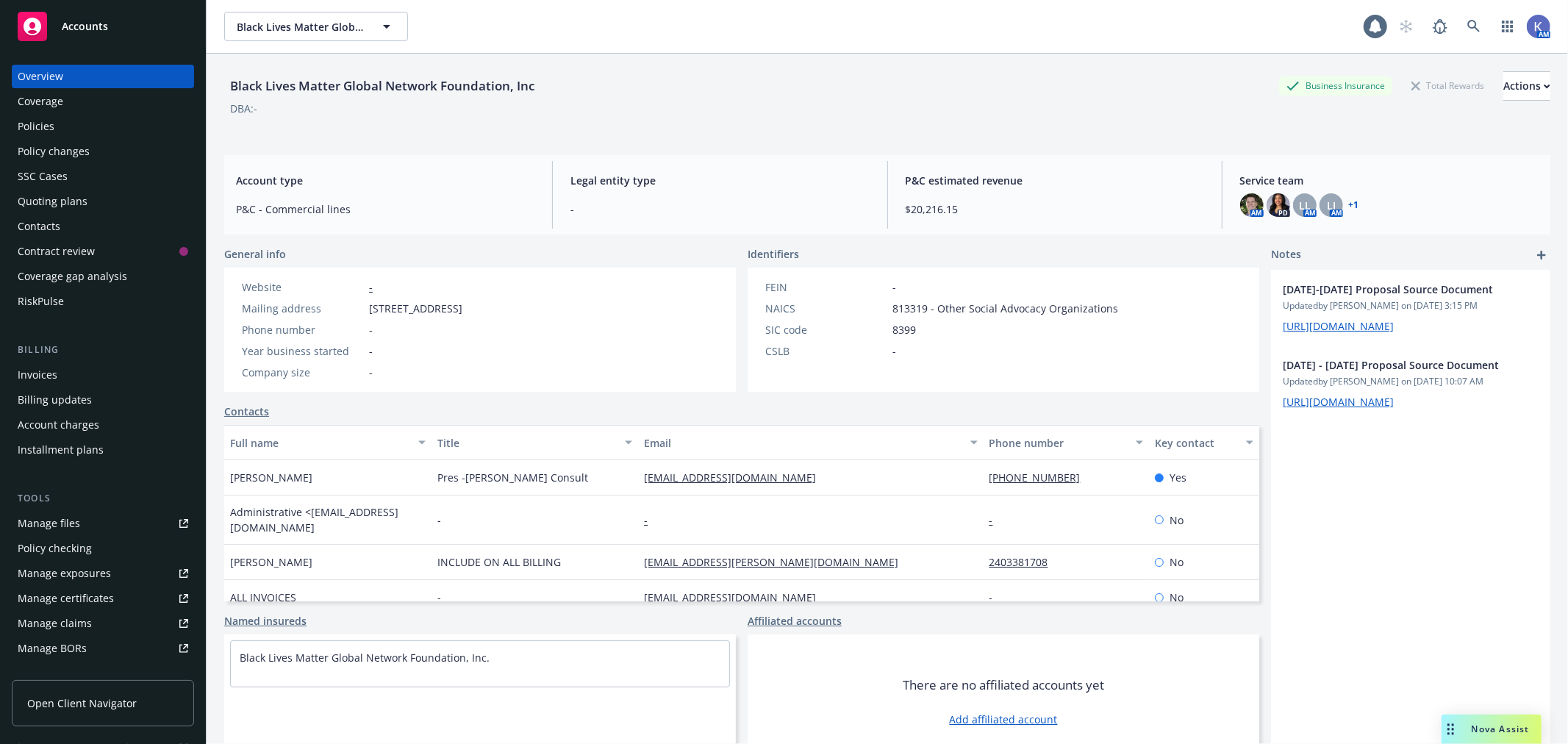
click at [61, 123] on div "Policies" at bounding box center [102, 125] width 170 height 23
